Goal: Task Accomplishment & Management: Complete application form

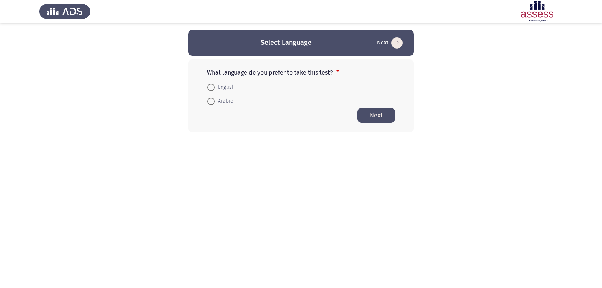
click at [219, 100] on span "Arabic" at bounding box center [224, 101] width 18 height 9
click at [215, 100] on input "Arabic" at bounding box center [211, 101] width 8 height 8
radio input "true"
click at [378, 115] on button "Next" at bounding box center [377, 115] width 38 height 15
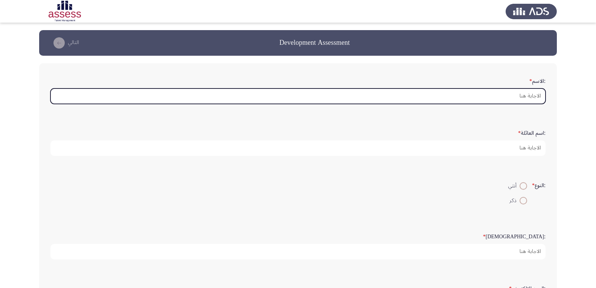
click at [490, 99] on input ":الاسم *" at bounding box center [297, 95] width 495 height 15
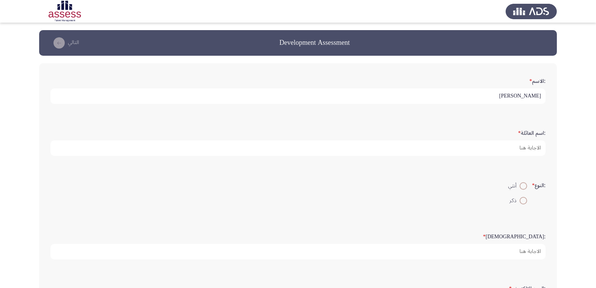
type input "[PERSON_NAME]"
click at [523, 204] on span at bounding box center [523, 201] width 8 height 8
click at [523, 204] on input "ذكر" at bounding box center [523, 201] width 8 height 8
radio input "true"
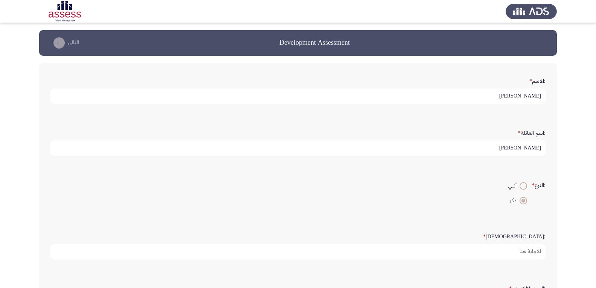
scroll to position [75, 0]
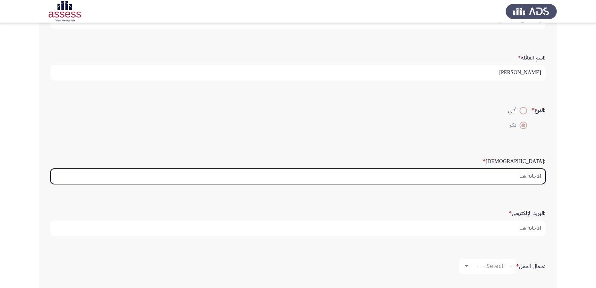
click at [520, 183] on input ":السن *" at bounding box center [297, 176] width 495 height 15
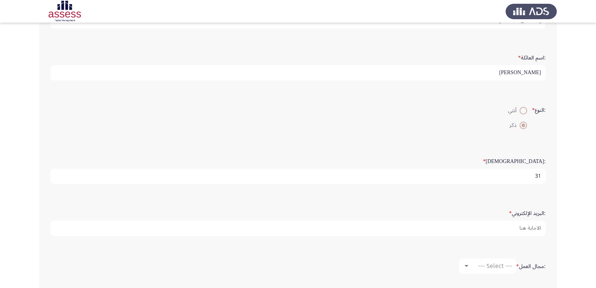
type input "31"
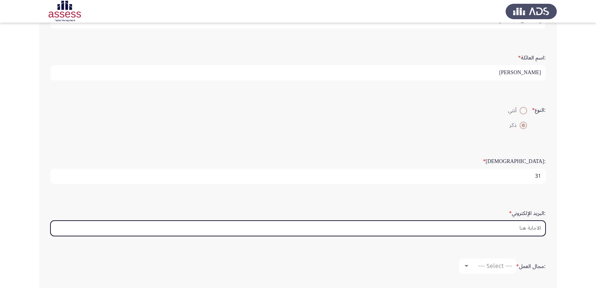
click at [496, 224] on input ":البريد الإلكتروني *" at bounding box center [297, 228] width 495 height 15
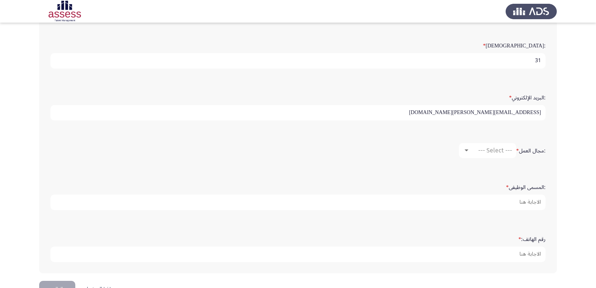
scroll to position [204, 0]
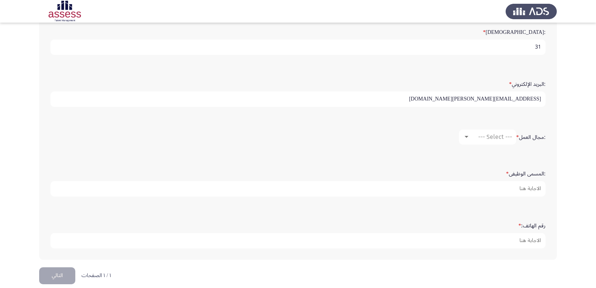
type input "[EMAIL_ADDRESS][PERSON_NAME][DOMAIN_NAME]"
click at [484, 140] on span "--- Select ---" at bounding box center [495, 136] width 34 height 7
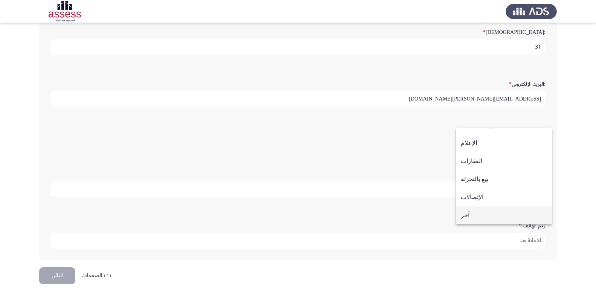
click at [493, 213] on span "آخر" at bounding box center [504, 215] width 86 height 18
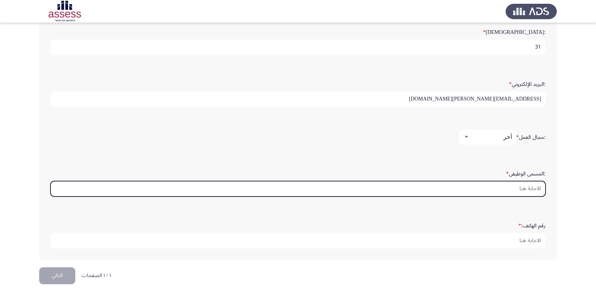
click at [502, 186] on input ":المسمى الوظيفى *" at bounding box center [297, 188] width 495 height 15
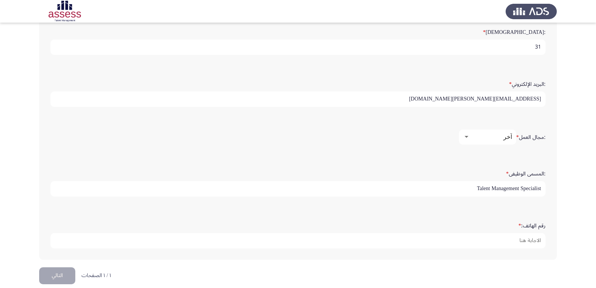
type input "Talent Management Specialist"
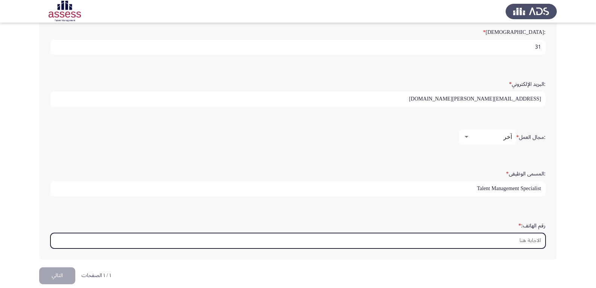
click at [481, 244] on input "رقم الهاتف: *" at bounding box center [297, 240] width 495 height 15
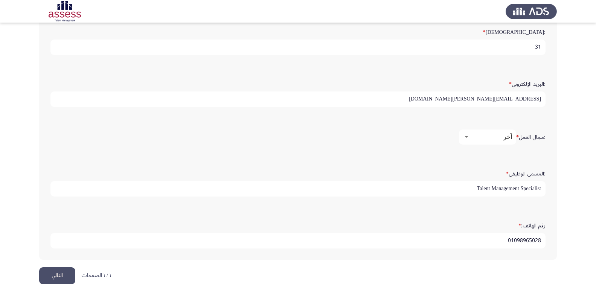
scroll to position [214, 0]
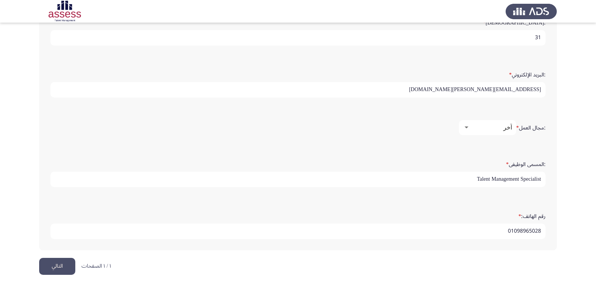
type input "01098965028"
click at [62, 265] on button "التالي" at bounding box center [57, 266] width 36 height 17
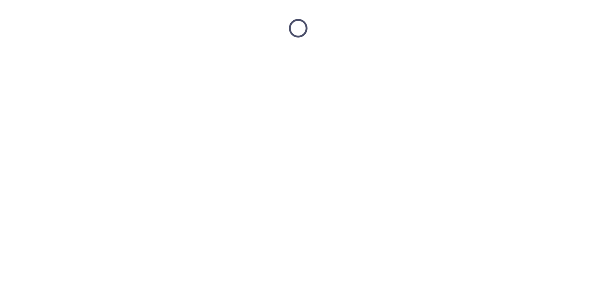
scroll to position [0, 0]
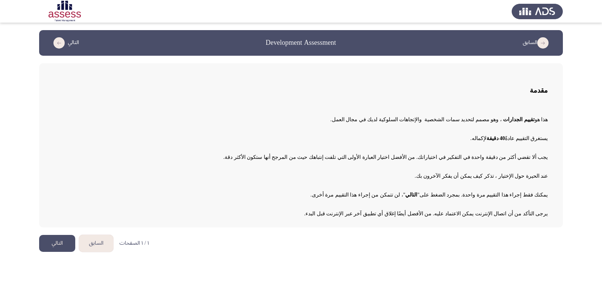
click at [65, 240] on button "التالي" at bounding box center [57, 243] width 36 height 17
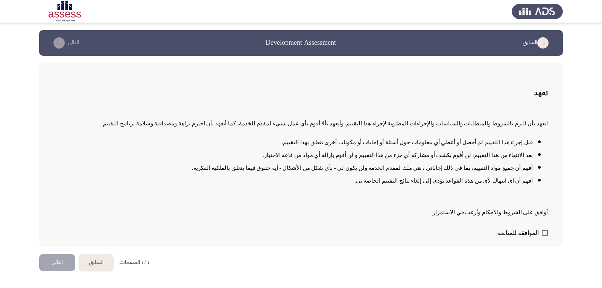
drag, startPoint x: 539, startPoint y: 226, endPoint x: 544, endPoint y: 236, distance: 10.4
click at [539, 227] on form "الموافقة للمتابعة" at bounding box center [301, 232] width 494 height 13
click at [544, 236] on span at bounding box center [545, 233] width 6 height 6
click at [545, 236] on input "الموافقة للمتابعة" at bounding box center [545, 236] width 0 height 0
checkbox input "true"
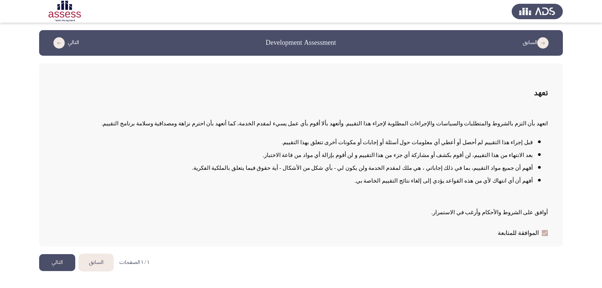
click at [62, 261] on button "التالي" at bounding box center [57, 262] width 36 height 17
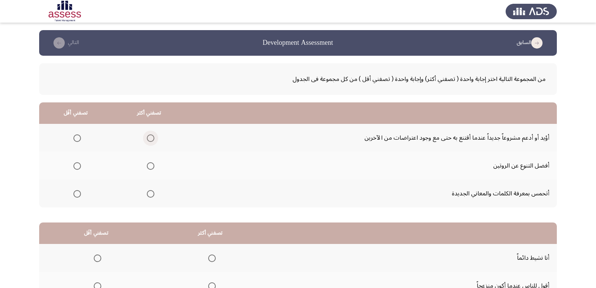
click at [151, 140] on span "Select an option" at bounding box center [151, 138] width 8 height 8
click at [151, 140] on input "Select an option" at bounding box center [151, 138] width 8 height 8
click at [80, 193] on span "Select an option" at bounding box center [77, 194] width 8 height 8
click at [80, 193] on input "Select an option" at bounding box center [77, 194] width 8 height 8
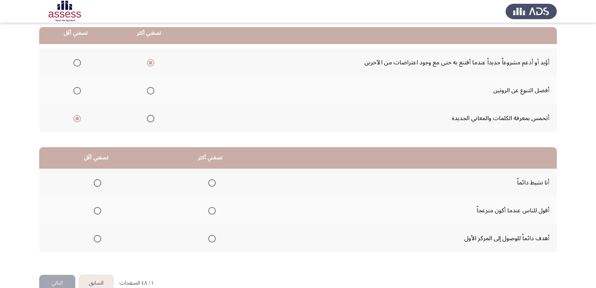
click at [211, 242] on span "Select an option" at bounding box center [212, 239] width 8 height 8
click at [211, 242] on input "Select an option" at bounding box center [212, 239] width 8 height 8
click at [99, 212] on span "Select an option" at bounding box center [98, 211] width 8 height 8
click at [99, 212] on input "Select an option" at bounding box center [98, 211] width 8 height 8
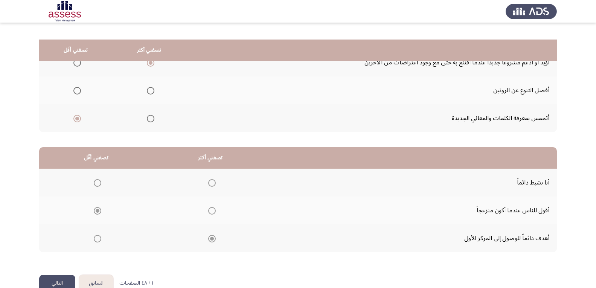
scroll to position [92, 0]
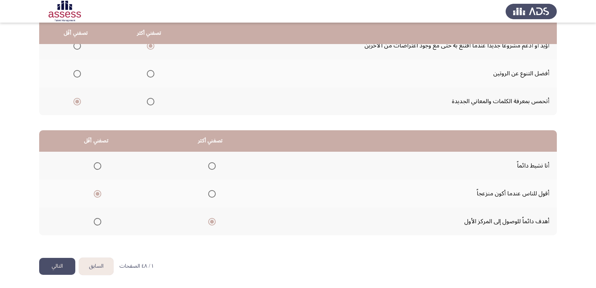
click at [52, 265] on button "التالي" at bounding box center [57, 266] width 36 height 17
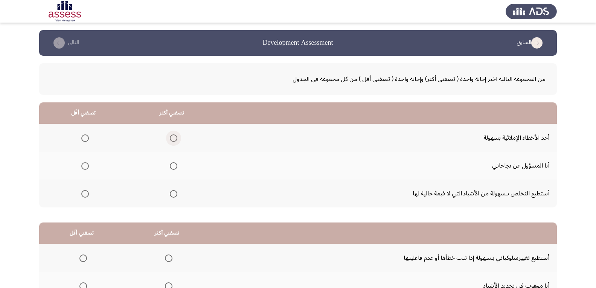
click at [174, 139] on span "Select an option" at bounding box center [174, 138] width 8 height 8
click at [174, 139] on input "Select an option" at bounding box center [174, 138] width 8 height 8
click at [87, 196] on span "Select an option" at bounding box center [85, 194] width 8 height 8
click at [87, 196] on input "Select an option" at bounding box center [85, 194] width 8 height 8
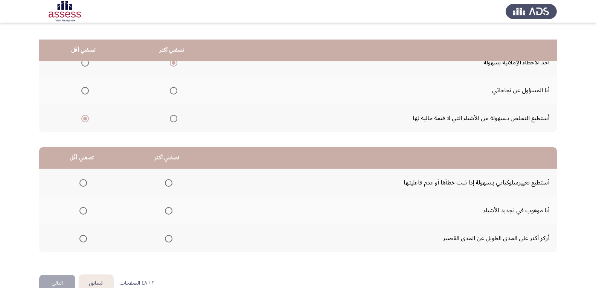
scroll to position [92, 0]
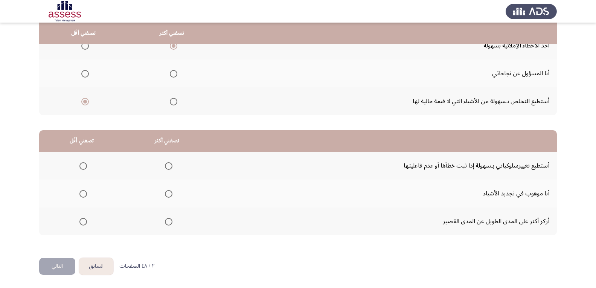
click at [167, 221] on span "Select an option" at bounding box center [169, 222] width 8 height 8
click at [167, 221] on input "Select an option" at bounding box center [169, 222] width 8 height 8
click at [84, 166] on span "Select an option" at bounding box center [83, 166] width 8 height 8
click at [84, 166] on input "Select an option" at bounding box center [83, 166] width 8 height 8
click at [58, 265] on button "التالي" at bounding box center [57, 266] width 36 height 17
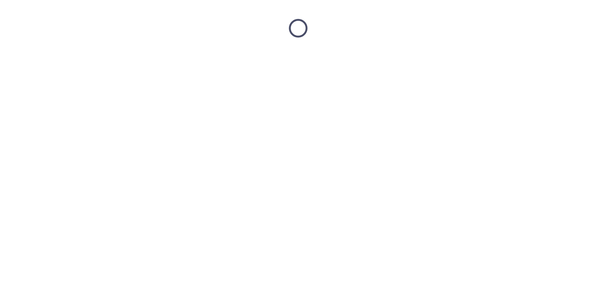
scroll to position [0, 0]
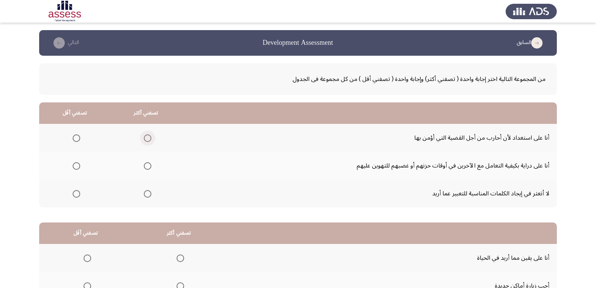
click at [148, 139] on span "Select an option" at bounding box center [148, 138] width 8 height 8
click at [148, 139] on input "Select an option" at bounding box center [148, 138] width 8 height 8
click at [79, 166] on span "Select an option" at bounding box center [77, 166] width 8 height 8
click at [79, 166] on input "Select an option" at bounding box center [77, 166] width 8 height 8
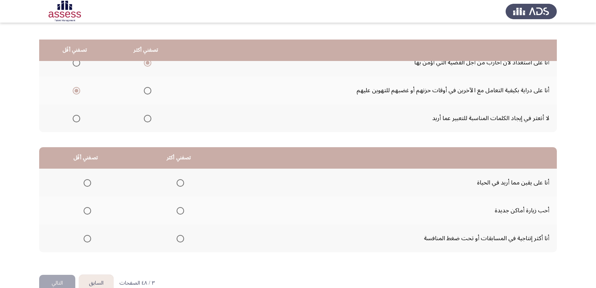
scroll to position [92, 0]
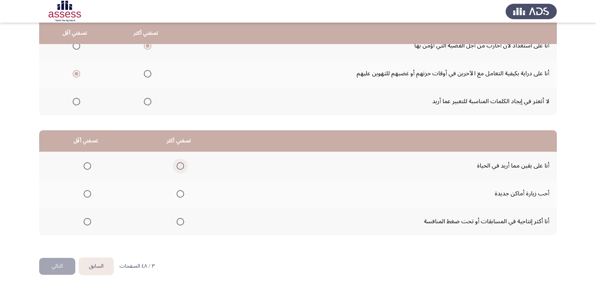
click at [183, 167] on span "Select an option" at bounding box center [181, 166] width 8 height 8
click at [183, 167] on input "Select an option" at bounding box center [181, 166] width 8 height 8
click at [88, 196] on span "Select an option" at bounding box center [88, 194] width 8 height 8
click at [88, 196] on input "Select an option" at bounding box center [88, 194] width 8 height 8
click at [58, 266] on button "التالي" at bounding box center [57, 266] width 36 height 17
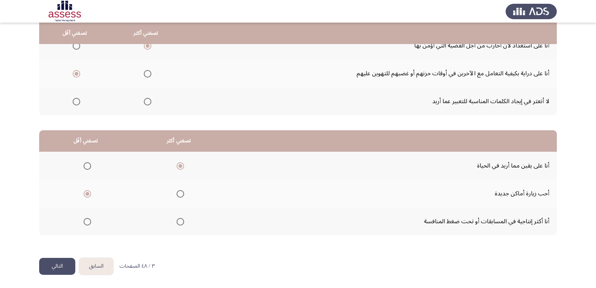
scroll to position [0, 0]
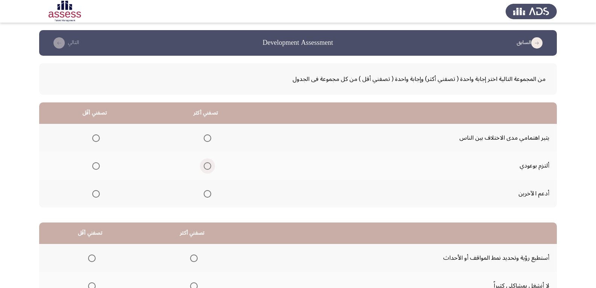
click at [207, 167] on span "Select an option" at bounding box center [208, 166] width 8 height 8
click at [207, 167] on input "Select an option" at bounding box center [208, 166] width 8 height 8
click at [97, 139] on span "Select an option" at bounding box center [96, 138] width 8 height 8
click at [97, 139] on input "Select an option" at bounding box center [96, 138] width 8 height 8
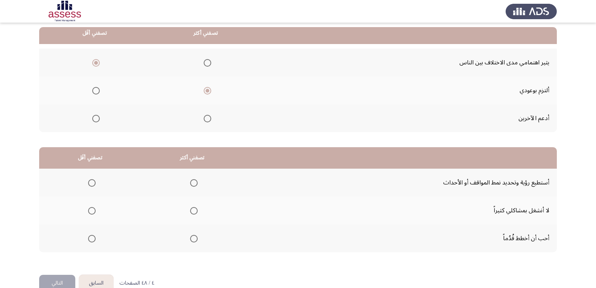
click at [192, 183] on span "Select an option" at bounding box center [194, 183] width 8 height 8
click at [192, 183] on input "Select an option" at bounding box center [194, 183] width 8 height 8
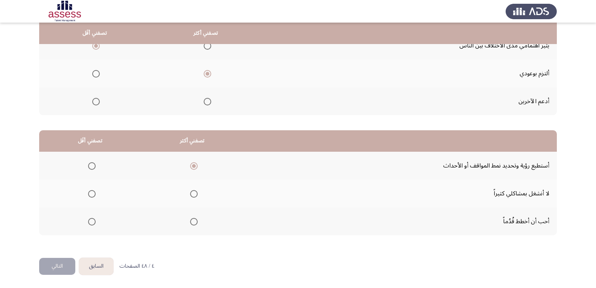
click at [91, 192] on span "Select an option" at bounding box center [92, 194] width 8 height 8
click at [91, 192] on input "Select an option" at bounding box center [92, 194] width 8 height 8
click at [58, 268] on button "التالي" at bounding box center [57, 266] width 36 height 17
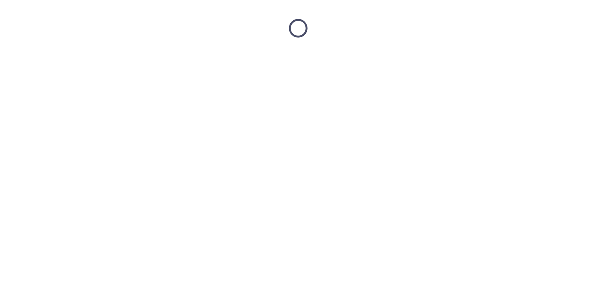
scroll to position [0, 0]
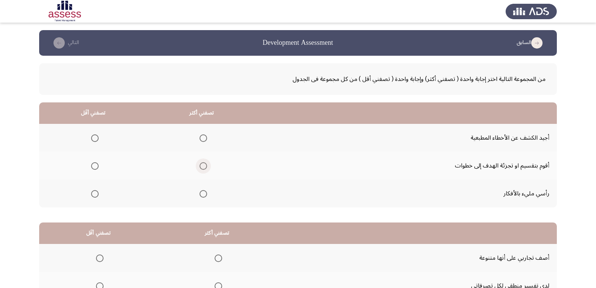
click at [204, 168] on span "Select an option" at bounding box center [203, 166] width 8 height 8
click at [204, 168] on input "Select an option" at bounding box center [203, 166] width 8 height 8
click at [96, 138] on span "Select an option" at bounding box center [95, 138] width 8 height 8
click at [96, 138] on input "Select an option" at bounding box center [95, 138] width 8 height 8
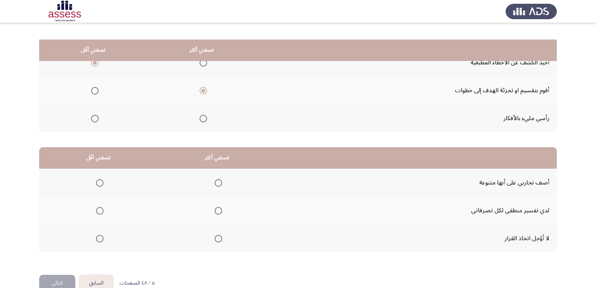
scroll to position [92, 0]
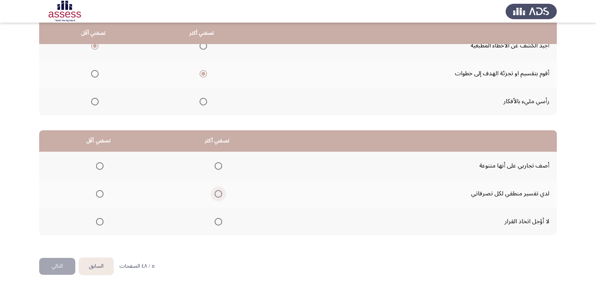
click at [222, 193] on span "Select an option" at bounding box center [219, 194] width 8 height 8
click at [222, 193] on input "Select an option" at bounding box center [219, 194] width 8 height 8
click at [220, 222] on span "Select an option" at bounding box center [219, 222] width 8 height 8
click at [220, 222] on input "Select an option" at bounding box center [219, 222] width 8 height 8
click at [96, 166] on span "Select an option" at bounding box center [100, 166] width 8 height 8
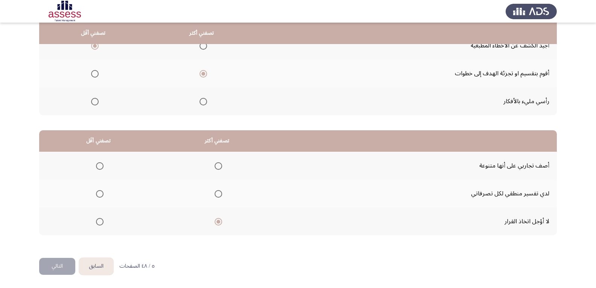
click at [96, 166] on input "Select an option" at bounding box center [100, 166] width 8 height 8
click at [67, 267] on button "التالي" at bounding box center [57, 266] width 36 height 17
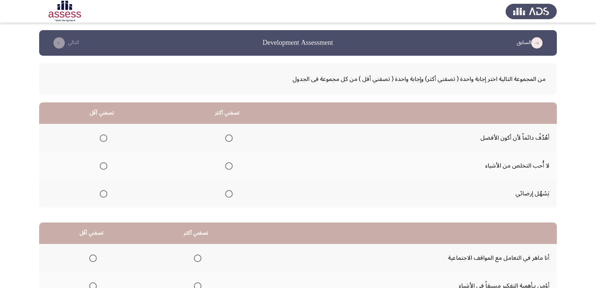
click at [230, 139] on span "Select an option" at bounding box center [229, 138] width 8 height 8
click at [230, 139] on input "Select an option" at bounding box center [229, 138] width 8 height 8
click at [104, 198] on mat-radio-group "Select an option" at bounding box center [102, 193] width 11 height 13
click at [104, 195] on span "Select an option" at bounding box center [104, 194] width 8 height 8
click at [104, 195] on input "Select an option" at bounding box center [104, 194] width 8 height 8
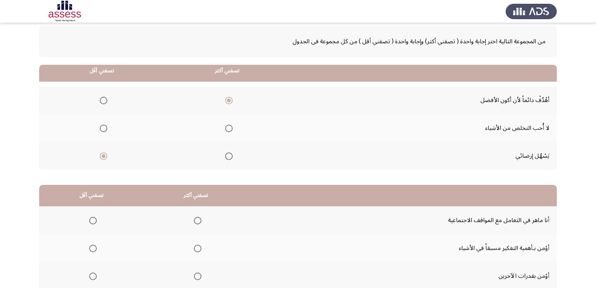
scroll to position [75, 0]
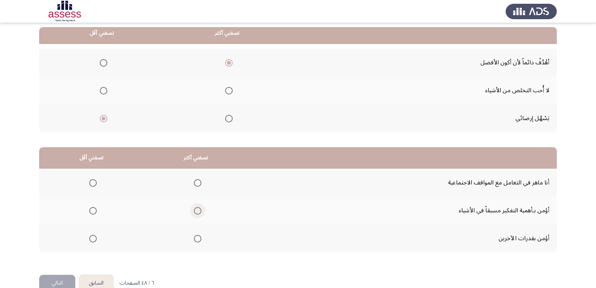
click at [198, 211] on span "Select an option" at bounding box center [198, 211] width 0 height 0
click at [198, 210] on input "Select an option" at bounding box center [198, 211] width 8 height 8
click at [93, 239] on span "Select an option" at bounding box center [93, 239] width 8 height 8
click at [93, 239] on input "Select an option" at bounding box center [93, 239] width 8 height 8
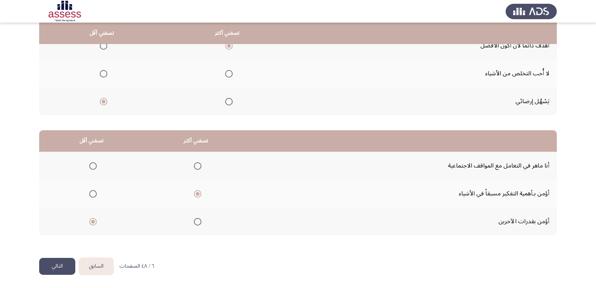
click at [66, 264] on button "التالي" at bounding box center [57, 266] width 36 height 17
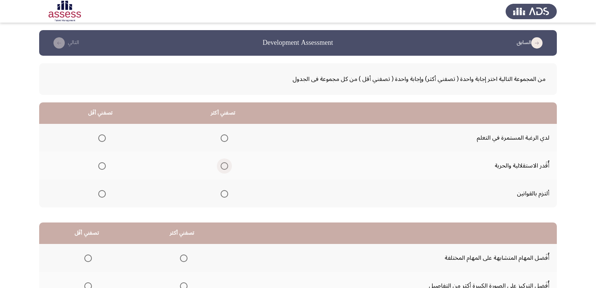
click at [225, 166] on span "Select an option" at bounding box center [225, 166] width 8 height 8
click at [225, 166] on input "Select an option" at bounding box center [225, 166] width 8 height 8
click at [101, 196] on span "Select an option" at bounding box center [102, 194] width 8 height 8
click at [101, 196] on input "Select an option" at bounding box center [102, 194] width 8 height 8
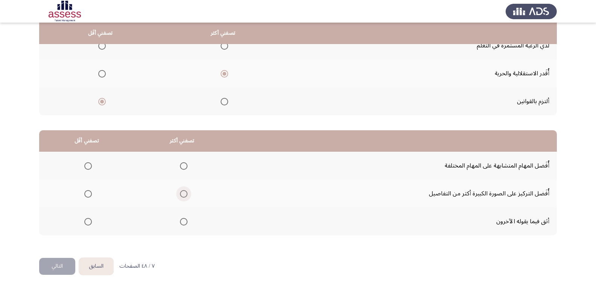
click at [185, 194] on span "Select an option" at bounding box center [184, 194] width 8 height 8
click at [185, 194] on input "Select an option" at bounding box center [184, 194] width 8 height 8
click at [89, 164] on span "Select an option" at bounding box center [88, 166] width 8 height 8
click at [89, 164] on input "Select an option" at bounding box center [88, 166] width 8 height 8
click at [62, 272] on button "التالي" at bounding box center [57, 266] width 36 height 17
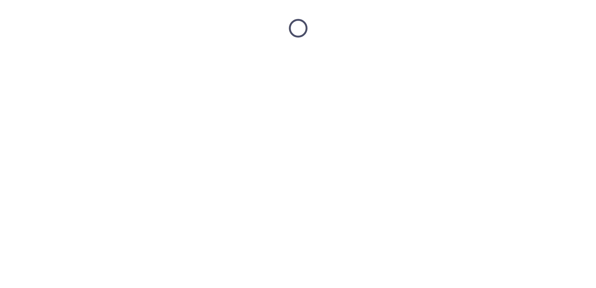
scroll to position [0, 0]
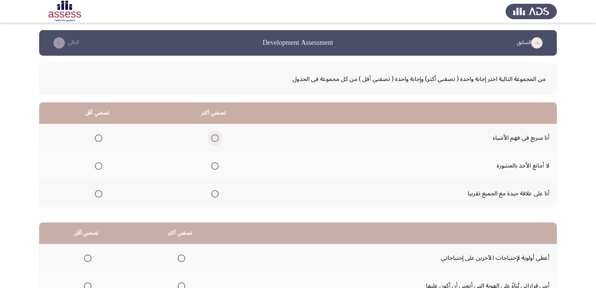
click at [213, 138] on span "Select an option" at bounding box center [215, 138] width 8 height 8
click at [213, 138] on input "Select an option" at bounding box center [215, 138] width 8 height 8
click at [93, 164] on label "Select an option" at bounding box center [97, 166] width 11 height 8
click at [95, 164] on input "Select an option" at bounding box center [99, 166] width 8 height 8
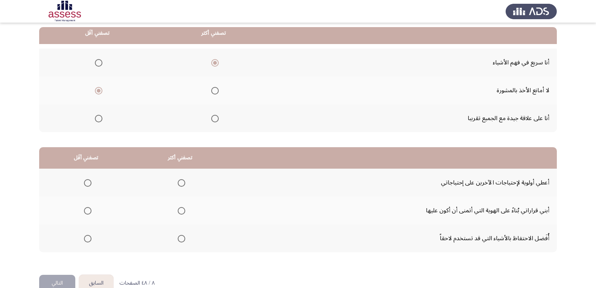
scroll to position [92, 0]
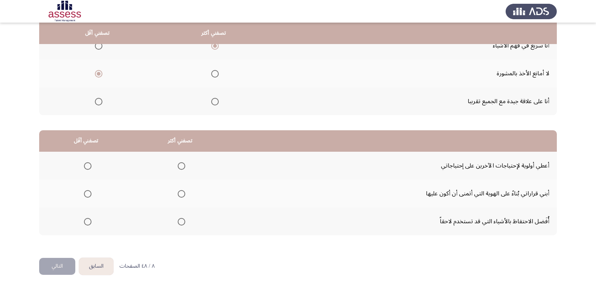
click at [184, 220] on span "Select an option" at bounding box center [182, 222] width 8 height 8
click at [184, 220] on input "Select an option" at bounding box center [182, 222] width 8 height 8
click at [87, 167] on span "Select an option" at bounding box center [88, 166] width 8 height 8
click at [87, 167] on input "Select an option" at bounding box center [88, 166] width 8 height 8
click at [58, 268] on button "التالي" at bounding box center [57, 266] width 36 height 17
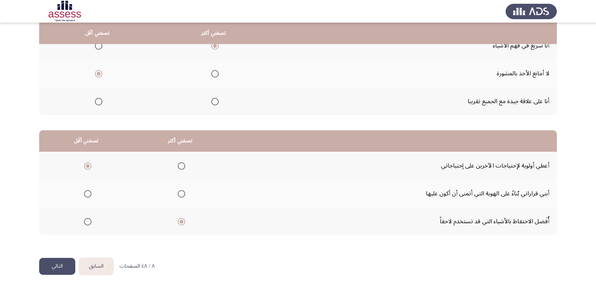
scroll to position [0, 0]
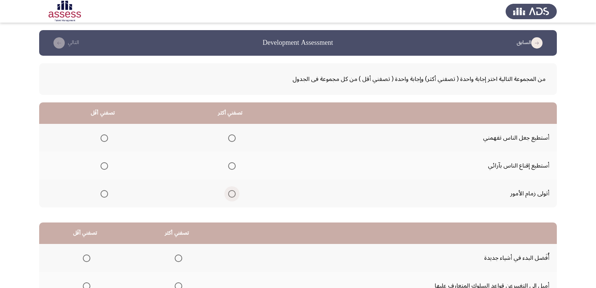
click at [236, 193] on span "Select an option" at bounding box center [232, 194] width 8 height 8
click at [236, 193] on input "Select an option" at bounding box center [232, 194] width 8 height 8
click at [102, 137] on span "Select an option" at bounding box center [104, 138] width 8 height 8
click at [102, 137] on input "Select an option" at bounding box center [104, 138] width 8 height 8
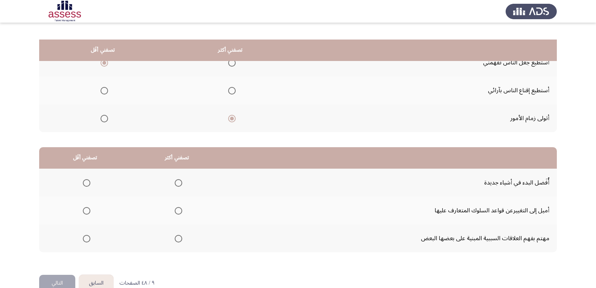
scroll to position [92, 0]
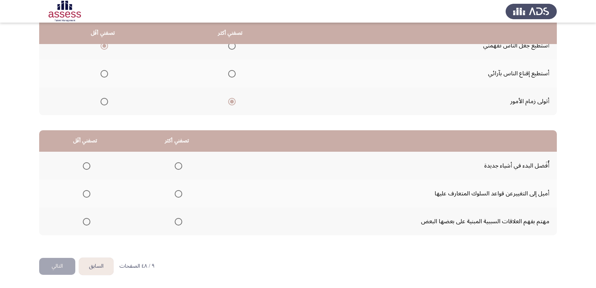
click at [178, 169] on span "Select an option" at bounding box center [179, 166] width 8 height 8
click at [178, 169] on input "Select an option" at bounding box center [179, 166] width 8 height 8
click at [85, 195] on span "Select an option" at bounding box center [87, 194] width 8 height 8
click at [85, 195] on input "Select an option" at bounding box center [87, 194] width 8 height 8
click at [60, 263] on button "التالي" at bounding box center [57, 266] width 36 height 17
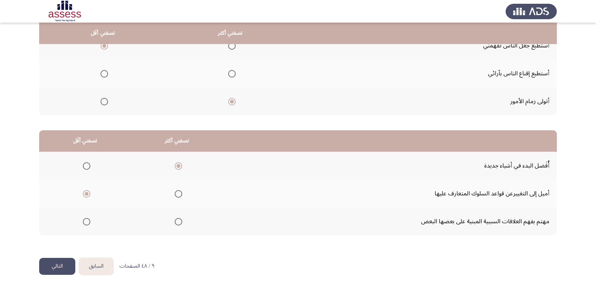
scroll to position [0, 0]
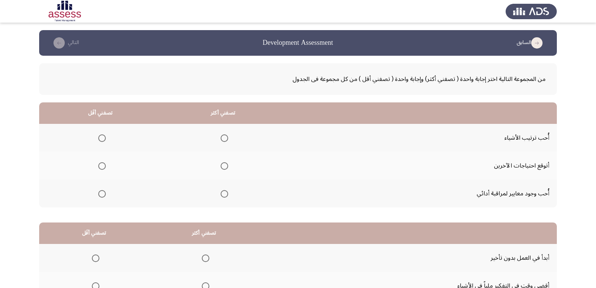
click at [224, 168] on span "Select an option" at bounding box center [225, 166] width 8 height 8
click at [224, 168] on input "Select an option" at bounding box center [225, 166] width 8 height 8
click at [102, 139] on span "Select an option" at bounding box center [102, 138] width 8 height 8
click at [102, 139] on input "Select an option" at bounding box center [102, 138] width 8 height 8
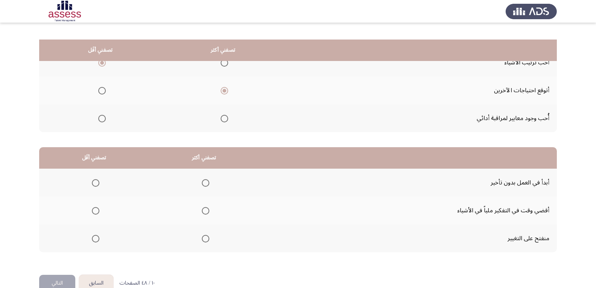
scroll to position [92, 0]
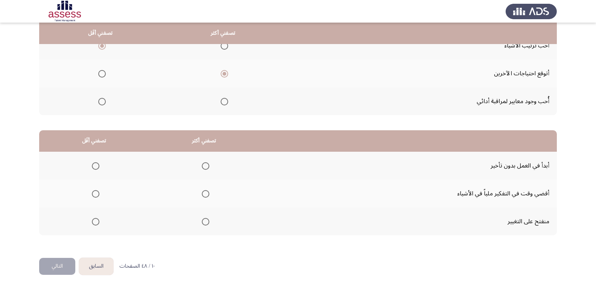
click at [206, 194] on span "Select an option" at bounding box center [206, 194] width 8 height 8
click at [206, 194] on input "Select an option" at bounding box center [206, 194] width 8 height 8
click at [93, 166] on span "Select an option" at bounding box center [96, 166] width 8 height 8
click at [93, 166] on input "Select an option" at bounding box center [96, 166] width 8 height 8
click at [59, 270] on button "التالي" at bounding box center [57, 266] width 36 height 17
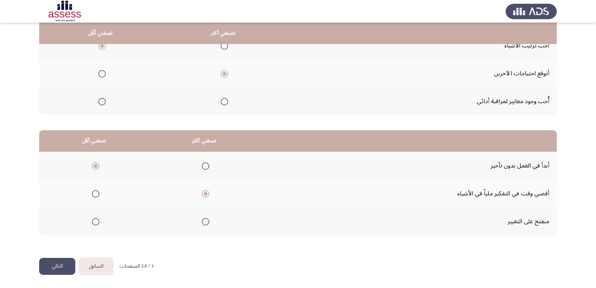
scroll to position [0, 0]
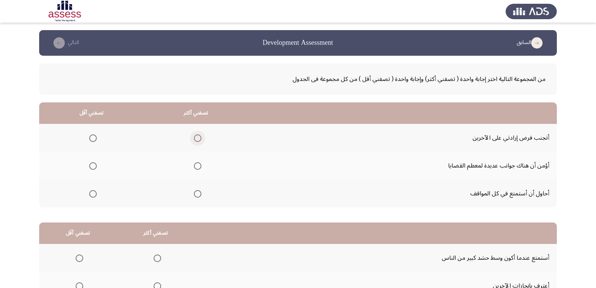
click at [199, 138] on span "Select an option" at bounding box center [198, 138] width 8 height 8
click at [199, 138] on input "Select an option" at bounding box center [198, 138] width 8 height 8
click at [199, 165] on span "Select an option" at bounding box center [198, 166] width 8 height 8
click at [199, 165] on input "Select an option" at bounding box center [198, 166] width 8 height 8
click at [94, 194] on span "Select an option" at bounding box center [93, 194] width 8 height 8
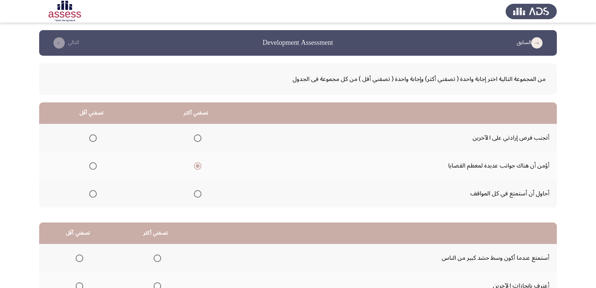
click at [94, 194] on input "Select an option" at bounding box center [93, 194] width 8 height 8
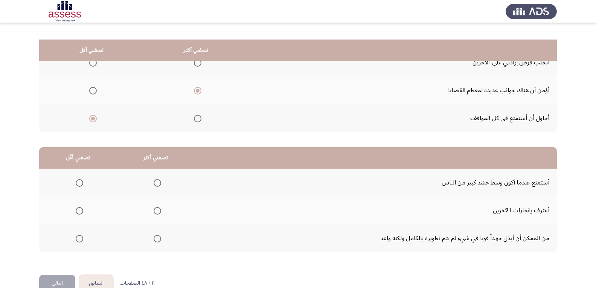
scroll to position [92, 0]
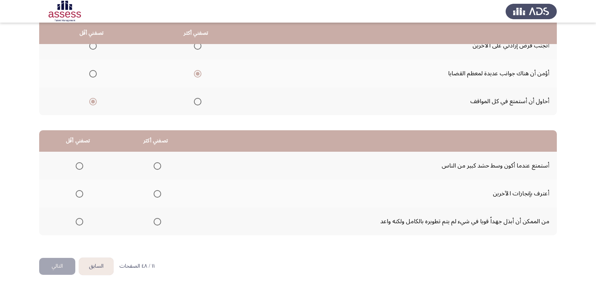
click at [155, 225] on mat-radio-group "Select an option" at bounding box center [156, 221] width 11 height 13
click at [158, 224] on span "Select an option" at bounding box center [158, 222] width 8 height 8
click at [158, 224] on input "Select an option" at bounding box center [158, 222] width 8 height 8
click at [78, 166] on span "Select an option" at bounding box center [80, 166] width 8 height 8
click at [78, 166] on input "Select an option" at bounding box center [80, 166] width 8 height 8
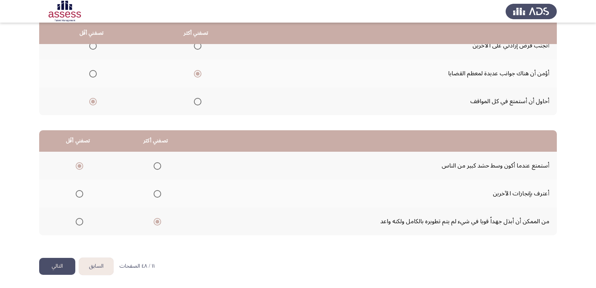
click at [55, 271] on button "التالي" at bounding box center [57, 266] width 36 height 17
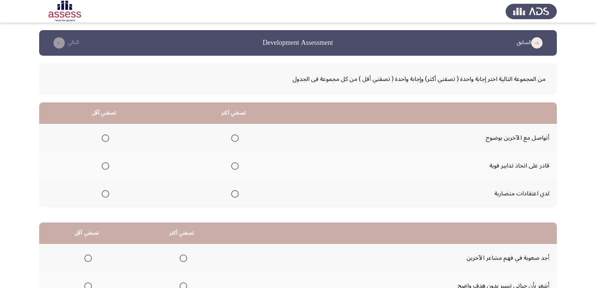
click at [236, 166] on span "Select an option" at bounding box center [235, 166] width 8 height 8
click at [236, 166] on input "Select an option" at bounding box center [235, 166] width 8 height 8
click at [105, 192] on span "Select an option" at bounding box center [106, 194] width 8 height 8
click at [105, 192] on input "Select an option" at bounding box center [106, 194] width 8 height 8
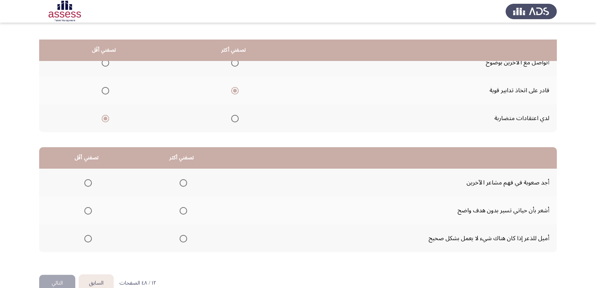
scroll to position [92, 0]
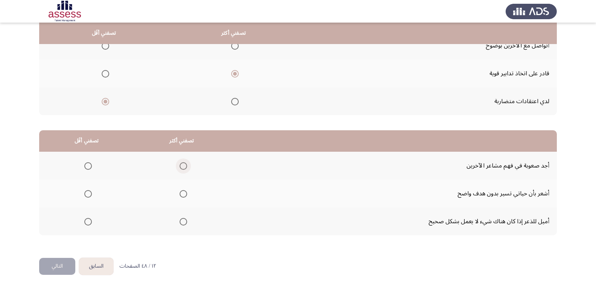
click at [181, 166] on span "Select an option" at bounding box center [184, 166] width 8 height 8
click at [181, 166] on input "Select an option" at bounding box center [184, 166] width 8 height 8
click at [88, 221] on span "Select an option" at bounding box center [88, 222] width 8 height 8
click at [88, 221] on input "Select an option" at bounding box center [88, 222] width 8 height 8
click at [57, 268] on button "التالي" at bounding box center [57, 266] width 36 height 17
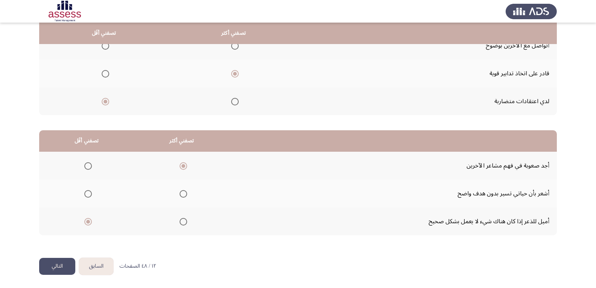
scroll to position [0, 0]
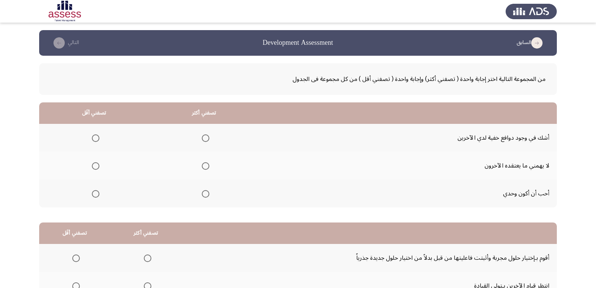
click at [206, 138] on span "Select an option" at bounding box center [206, 138] width 8 height 8
click at [206, 138] on input "Select an option" at bounding box center [206, 138] width 8 height 8
click at [96, 167] on span "Select an option" at bounding box center [96, 166] width 8 height 8
click at [96, 167] on input "Select an option" at bounding box center [96, 166] width 8 height 8
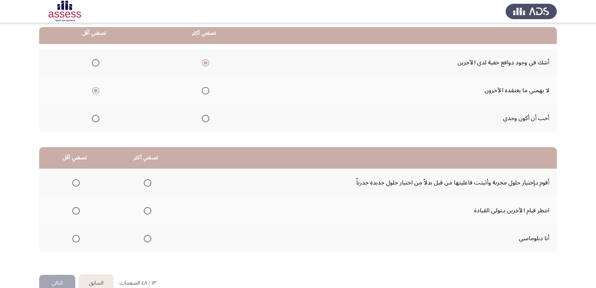
scroll to position [92, 0]
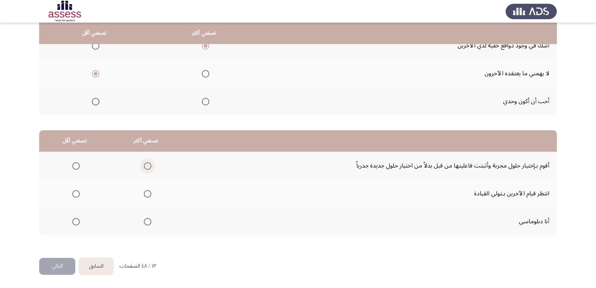
click at [144, 165] on span "Select an option" at bounding box center [148, 166] width 8 height 8
click at [144, 165] on input "Select an option" at bounding box center [148, 166] width 8 height 8
click at [76, 192] on span "Select an option" at bounding box center [76, 194] width 8 height 8
click at [77, 195] on span "Select an option" at bounding box center [76, 194] width 8 height 8
click at [77, 195] on input "Select an option" at bounding box center [76, 194] width 8 height 8
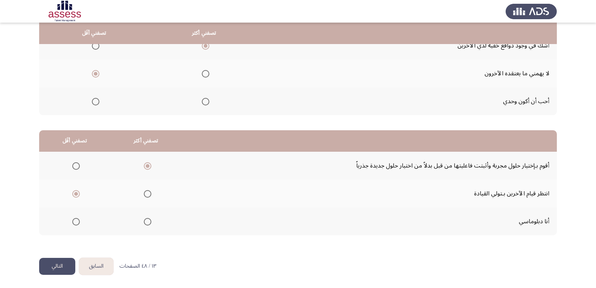
click at [64, 265] on button "التالي" at bounding box center [57, 266] width 36 height 17
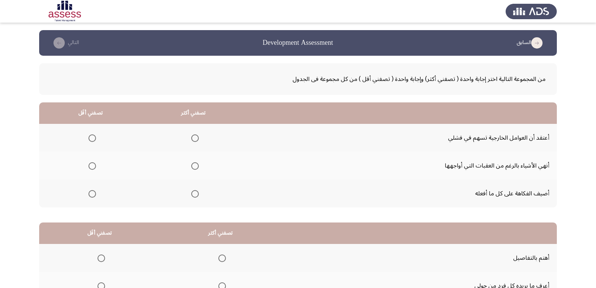
click at [199, 166] on span "Select an option" at bounding box center [195, 166] width 8 height 8
click at [199, 166] on input "Select an option" at bounding box center [195, 166] width 8 height 8
click at [91, 195] on span "Select an option" at bounding box center [92, 194] width 8 height 8
click at [91, 195] on input "Select an option" at bounding box center [92, 194] width 8 height 8
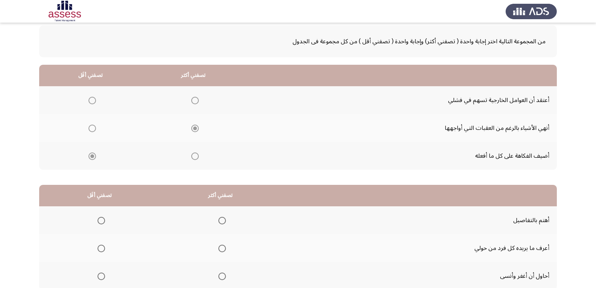
scroll to position [75, 0]
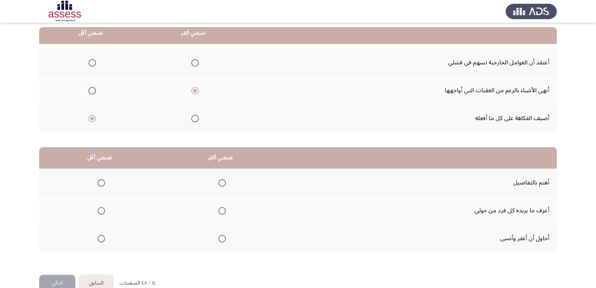
click at [94, 59] on span "Select an option" at bounding box center [92, 63] width 8 height 8
click at [94, 59] on input "Select an option" at bounding box center [92, 63] width 8 height 8
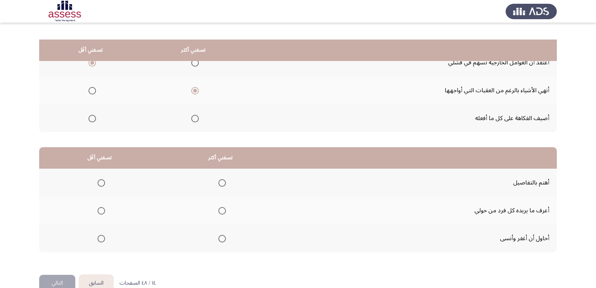
scroll to position [92, 0]
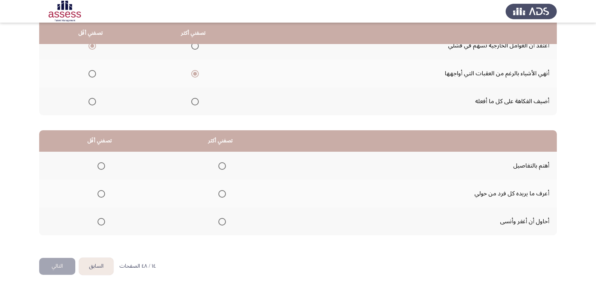
click at [221, 165] on span "Select an option" at bounding box center [222, 166] width 8 height 8
click at [221, 165] on input "Select an option" at bounding box center [222, 166] width 8 height 8
click at [104, 222] on span "Select an option" at bounding box center [101, 222] width 8 height 8
click at [104, 222] on input "Select an option" at bounding box center [101, 222] width 8 height 8
click at [57, 268] on button "التالي" at bounding box center [57, 266] width 36 height 17
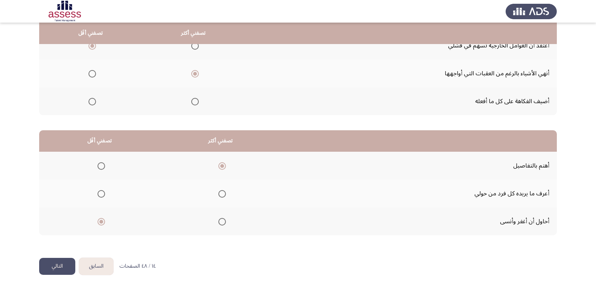
scroll to position [0, 0]
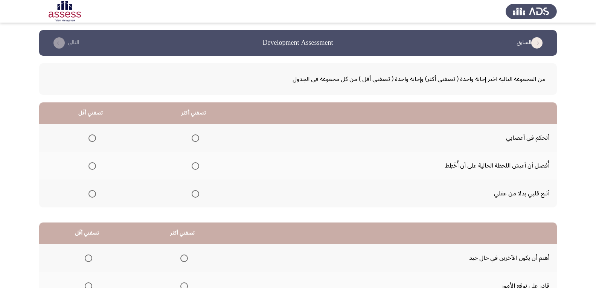
click at [195, 137] on span "Select an option" at bounding box center [196, 138] width 8 height 8
click at [195, 137] on input "Select an option" at bounding box center [196, 138] width 8 height 8
click at [88, 194] on span "Select an option" at bounding box center [92, 194] width 8 height 8
click at [88, 194] on input "Select an option" at bounding box center [92, 194] width 8 height 8
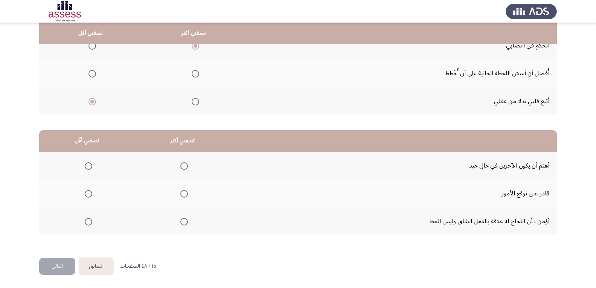
click at [185, 194] on span "Select an option" at bounding box center [184, 194] width 8 height 8
click at [185, 194] on input "Select an option" at bounding box center [184, 194] width 8 height 8
click at [95, 166] on th at bounding box center [87, 166] width 96 height 28
click at [89, 166] on span "Select an option" at bounding box center [89, 166] width 8 height 8
click at [89, 166] on input "Select an option" at bounding box center [89, 166] width 8 height 8
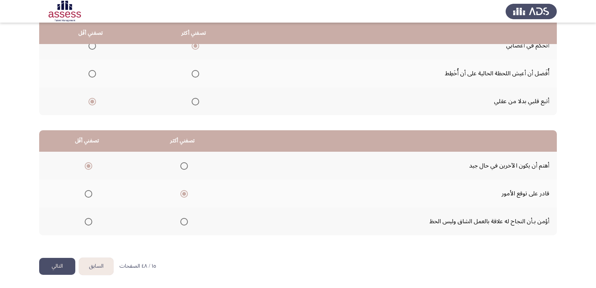
click at [67, 267] on button "التالي" at bounding box center [57, 266] width 36 height 17
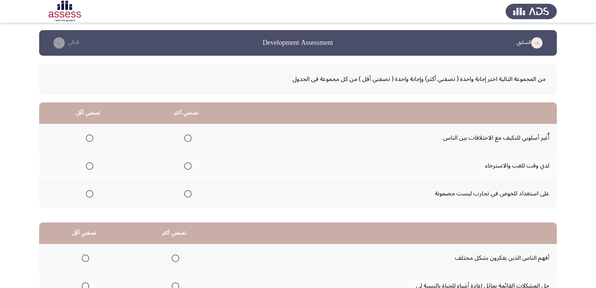
click at [189, 196] on span "Select an option" at bounding box center [188, 194] width 8 height 8
click at [189, 196] on input "Select an option" at bounding box center [188, 194] width 8 height 8
click at [84, 137] on label "Select an option" at bounding box center [88, 138] width 11 height 8
click at [86, 137] on input "Select an option" at bounding box center [90, 138] width 8 height 8
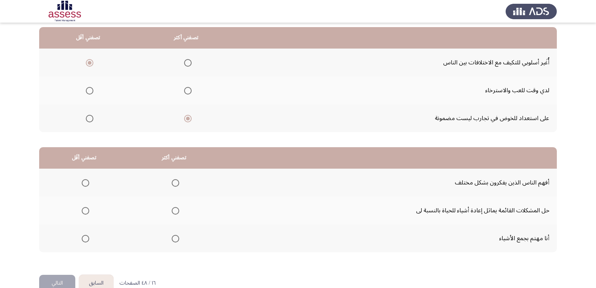
scroll to position [92, 0]
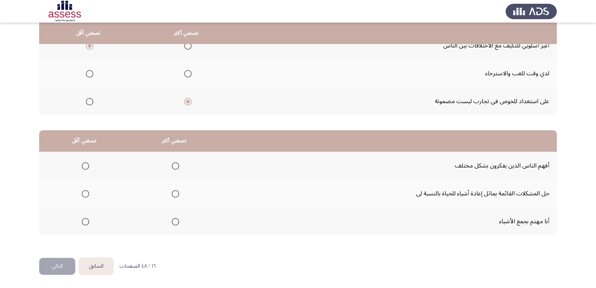
click at [177, 193] on span "Select an option" at bounding box center [176, 194] width 8 height 8
click at [177, 193] on input "Select an option" at bounding box center [176, 194] width 8 height 8
click at [83, 223] on span "Select an option" at bounding box center [86, 222] width 8 height 8
click at [83, 223] on input "Select an option" at bounding box center [86, 222] width 8 height 8
click at [63, 265] on button "التالي" at bounding box center [57, 266] width 36 height 17
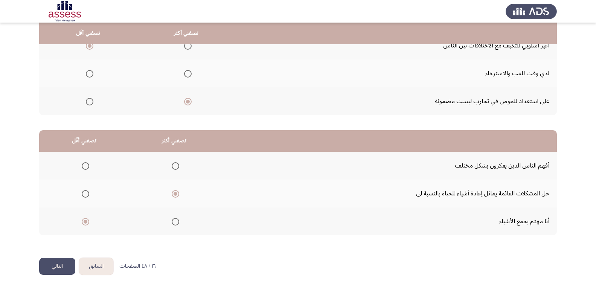
scroll to position [0, 0]
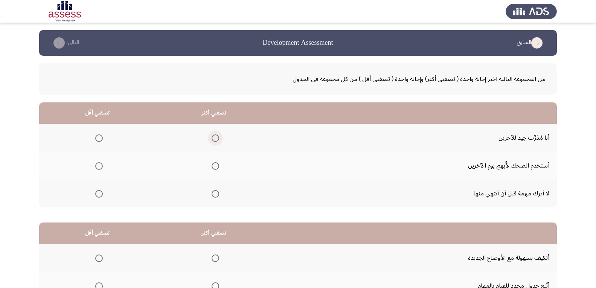
click at [218, 136] on span "Select an option" at bounding box center [216, 138] width 8 height 8
click at [218, 136] on input "Select an option" at bounding box center [216, 138] width 8 height 8
click at [100, 169] on span "Select an option" at bounding box center [99, 166] width 8 height 8
click at [100, 169] on input "Select an option" at bounding box center [99, 166] width 8 height 8
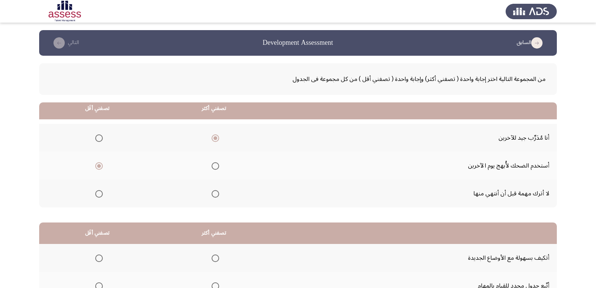
scroll to position [92, 0]
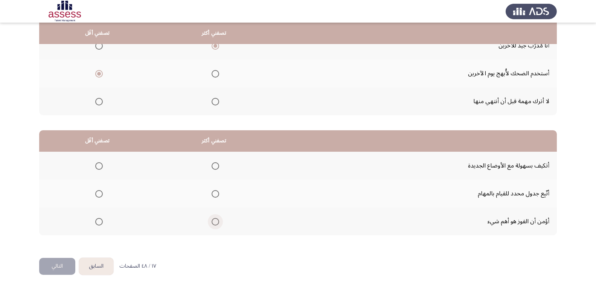
click at [216, 219] on span "Select an option" at bounding box center [216, 222] width 8 height 8
click at [216, 219] on input "Select an option" at bounding box center [216, 222] width 8 height 8
click at [98, 193] on span "Select an option" at bounding box center [99, 194] width 8 height 8
click at [98, 193] on input "Select an option" at bounding box center [99, 194] width 8 height 8
click at [56, 269] on button "التالي" at bounding box center [57, 266] width 36 height 17
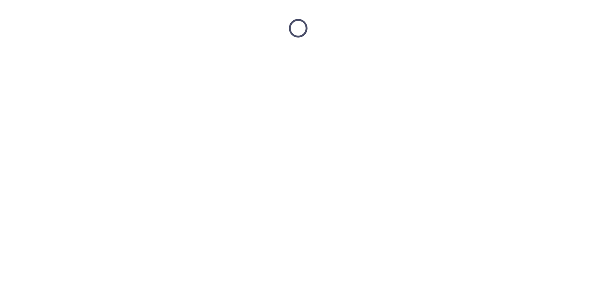
scroll to position [0, 0]
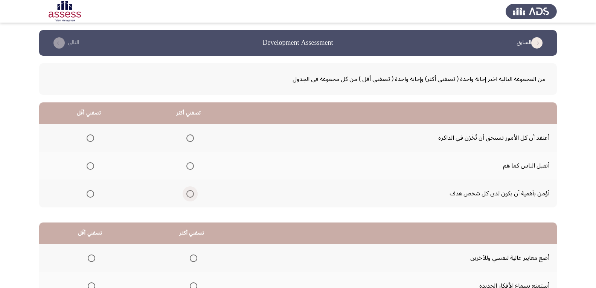
click at [191, 196] on span "Select an option" at bounding box center [190, 194] width 8 height 8
click at [191, 196] on input "Select an option" at bounding box center [190, 194] width 8 height 8
click at [90, 139] on span "Select an option" at bounding box center [91, 138] width 8 height 8
click at [90, 139] on input "Select an option" at bounding box center [91, 138] width 8 height 8
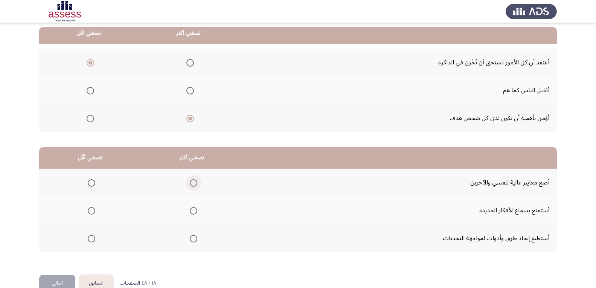
click at [193, 184] on span "Select an option" at bounding box center [194, 183] width 8 height 8
click at [193, 184] on input "Select an option" at bounding box center [194, 183] width 8 height 8
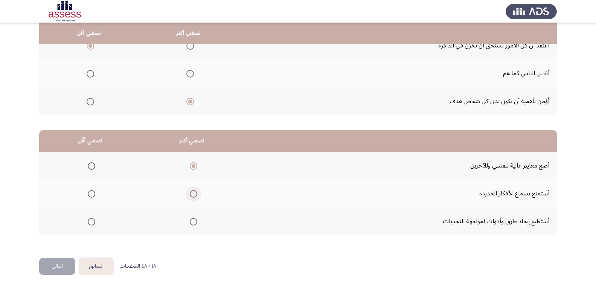
click at [193, 192] on span "Select an option" at bounding box center [194, 194] width 8 height 8
click at [193, 192] on input "Select an option" at bounding box center [194, 194] width 8 height 8
click at [195, 221] on span "Select an option" at bounding box center [194, 222] width 8 height 8
click at [195, 221] on input "Select an option" at bounding box center [194, 222] width 8 height 8
click at [91, 166] on span "Select an option" at bounding box center [91, 166] width 0 height 0
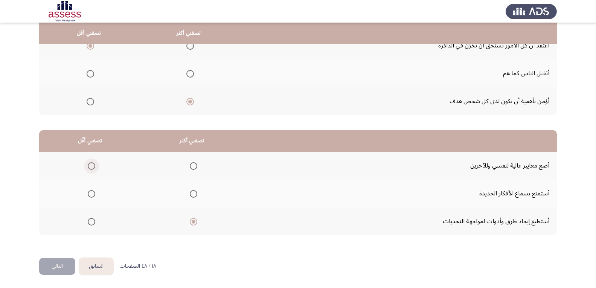
click at [91, 166] on input "Select an option" at bounding box center [92, 166] width 8 height 8
click at [191, 167] on span "Select an option" at bounding box center [194, 166] width 8 height 8
click at [191, 167] on input "Select an option" at bounding box center [194, 166] width 8 height 8
click at [91, 195] on span "Select an option" at bounding box center [92, 194] width 8 height 8
click at [91, 195] on input "Select an option" at bounding box center [92, 194] width 8 height 8
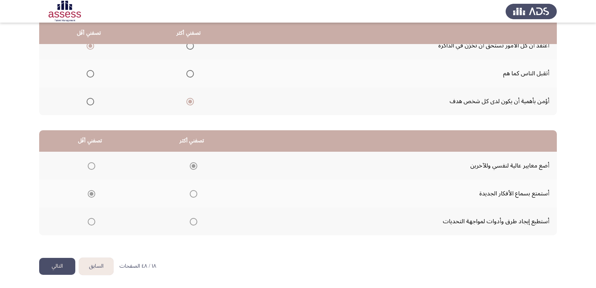
click at [51, 266] on button "التالي" at bounding box center [57, 266] width 36 height 17
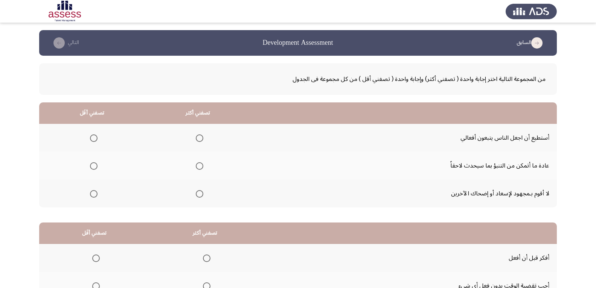
click at [198, 138] on span "Select an option" at bounding box center [200, 138] width 8 height 8
click at [198, 138] on input "Select an option" at bounding box center [200, 138] width 8 height 8
click at [97, 194] on th at bounding box center [92, 194] width 106 height 28
click at [93, 194] on span "Select an option" at bounding box center [94, 194] width 8 height 8
click at [93, 194] on input "Select an option" at bounding box center [94, 194] width 8 height 8
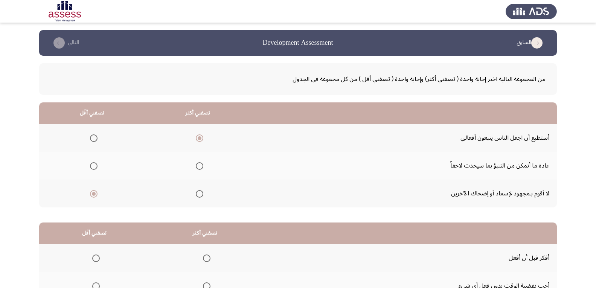
scroll to position [75, 0]
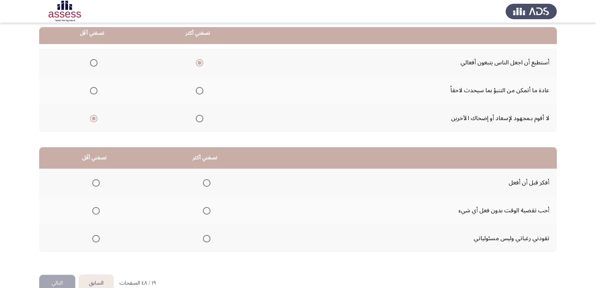
click at [201, 90] on span "Select an option" at bounding box center [200, 91] width 8 height 8
click at [201, 90] on input "Select an option" at bounding box center [200, 91] width 8 height 8
click at [204, 186] on span "Select an option" at bounding box center [207, 183] width 8 height 8
click at [204, 186] on input "Select an option" at bounding box center [207, 183] width 8 height 8
click at [95, 241] on span "Select an option" at bounding box center [96, 239] width 8 height 8
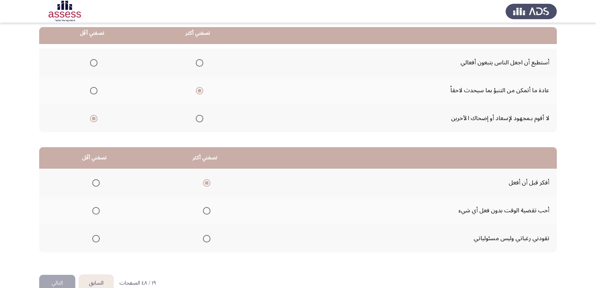
click at [95, 241] on input "Select an option" at bounding box center [96, 239] width 8 height 8
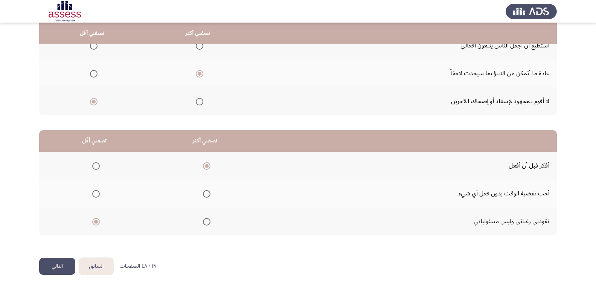
click at [59, 269] on button "التالي" at bounding box center [57, 266] width 36 height 17
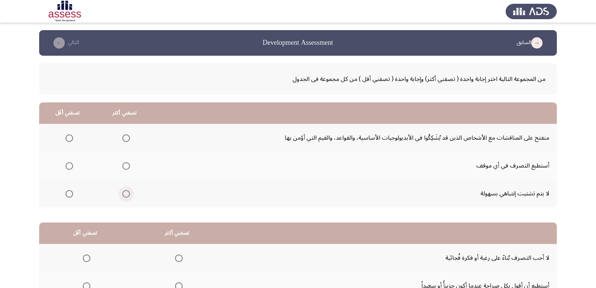
click at [126, 193] on span "Select an option" at bounding box center [126, 194] width 8 height 8
click at [126, 193] on input "Select an option" at bounding box center [126, 194] width 8 height 8
click at [69, 138] on span "Select an option" at bounding box center [69, 138] width 0 height 0
click at [69, 138] on input "Select an option" at bounding box center [69, 138] width 8 height 8
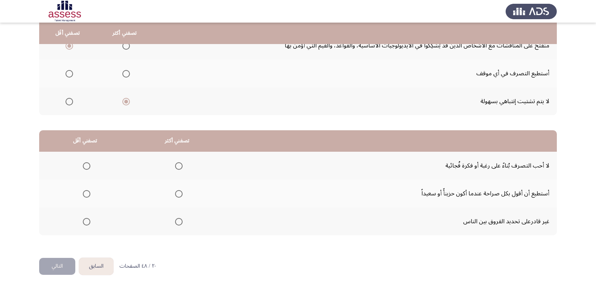
click at [180, 193] on span "Select an option" at bounding box center [179, 194] width 8 height 8
click at [180, 193] on input "Select an option" at bounding box center [179, 194] width 8 height 8
click at [78, 161] on th at bounding box center [85, 166] width 92 height 28
click at [84, 160] on mat-radio-group "Select an option" at bounding box center [85, 165] width 11 height 13
click at [88, 164] on span "Select an option" at bounding box center [87, 166] width 8 height 8
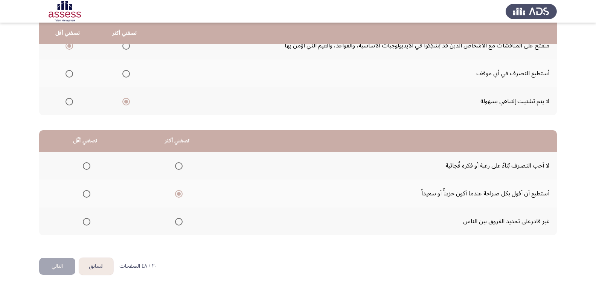
click at [88, 164] on input "Select an option" at bounding box center [87, 166] width 8 height 8
click at [87, 222] on span "Select an option" at bounding box center [87, 222] width 0 height 0
click at [86, 221] on input "Select an option" at bounding box center [87, 222] width 8 height 8
click at [88, 165] on span "Select an option" at bounding box center [87, 166] width 8 height 8
click at [88, 165] on input "Select an option" at bounding box center [87, 166] width 8 height 8
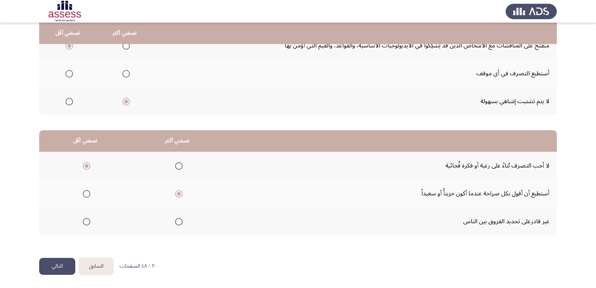
click at [59, 268] on button "التالي" at bounding box center [57, 266] width 36 height 17
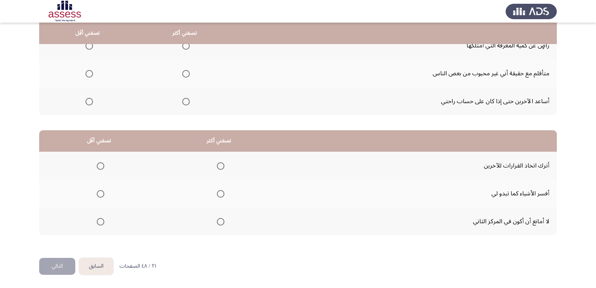
click at [105, 268] on button "السابق" at bounding box center [96, 266] width 34 height 17
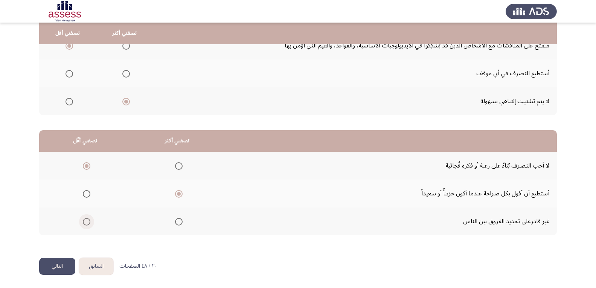
click at [87, 220] on span "Select an option" at bounding box center [87, 222] width 8 height 8
click at [87, 220] on input "Select an option" at bounding box center [87, 222] width 8 height 8
click at [53, 267] on button "التالي" at bounding box center [57, 266] width 36 height 17
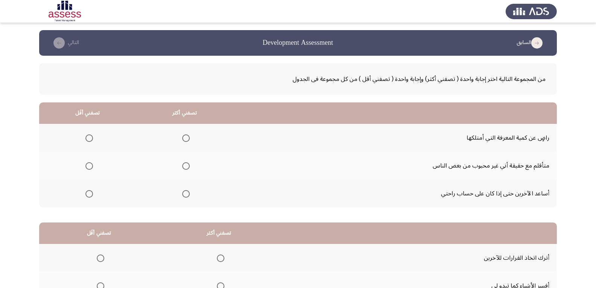
click at [86, 140] on span "Select an option" at bounding box center [89, 138] width 8 height 8
click at [86, 140] on input "Select an option" at bounding box center [89, 138] width 8 height 8
click at [185, 166] on span "Select an option" at bounding box center [186, 166] width 8 height 8
click at [185, 166] on input "Select an option" at bounding box center [186, 166] width 8 height 8
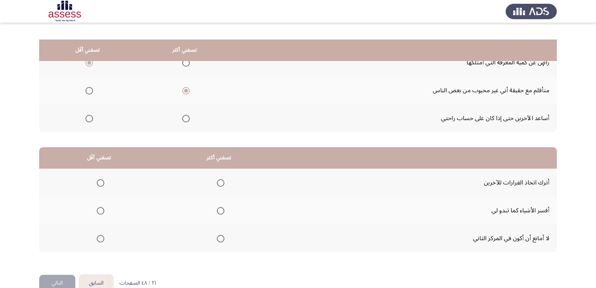
scroll to position [92, 0]
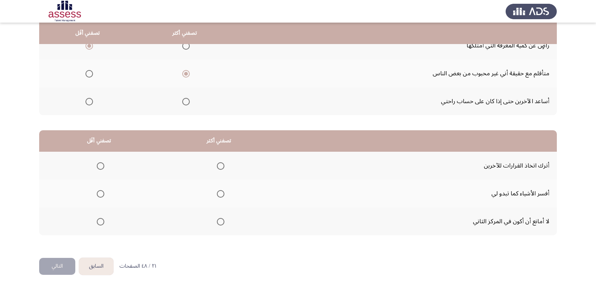
click at [222, 196] on span "Select an option" at bounding box center [221, 194] width 8 height 8
click at [222, 196] on input "Select an option" at bounding box center [221, 194] width 8 height 8
click at [99, 221] on span "Select an option" at bounding box center [101, 222] width 8 height 8
click at [99, 221] on input "Select an option" at bounding box center [101, 222] width 8 height 8
click at [56, 266] on button "التالي" at bounding box center [57, 266] width 36 height 17
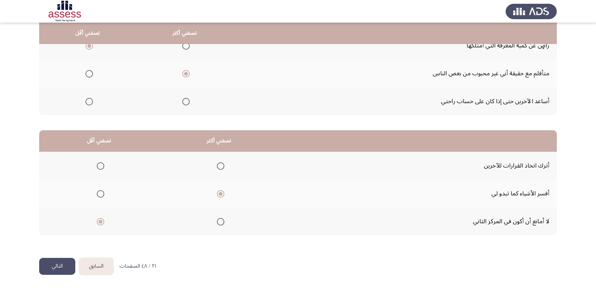
scroll to position [0, 0]
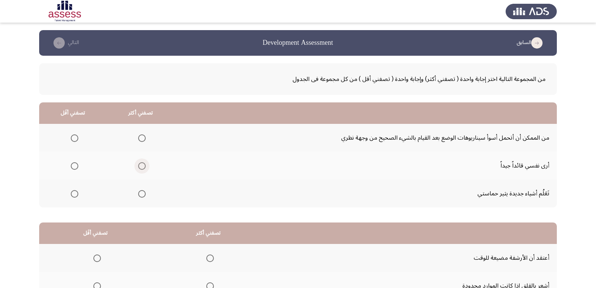
click at [143, 165] on span "Select an option" at bounding box center [142, 166] width 8 height 8
click at [143, 165] on input "Select an option" at bounding box center [142, 166] width 8 height 8
click at [77, 195] on span "Select an option" at bounding box center [75, 194] width 8 height 8
click at [77, 195] on input "Select an option" at bounding box center [75, 194] width 8 height 8
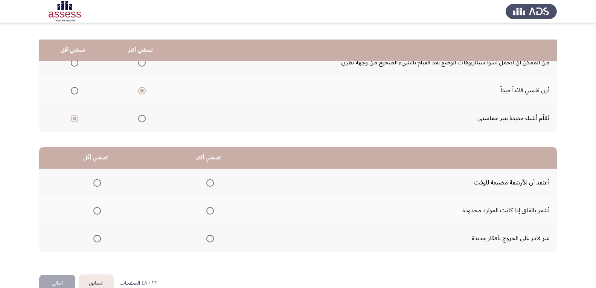
scroll to position [92, 0]
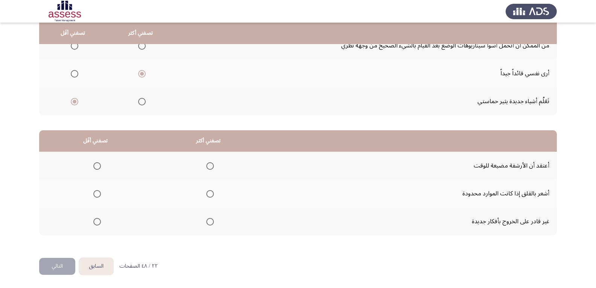
click at [212, 164] on span "Select an option" at bounding box center [210, 166] width 8 height 8
click at [212, 164] on input "Select an option" at bounding box center [210, 166] width 8 height 8
click at [96, 223] on span "Select an option" at bounding box center [97, 222] width 8 height 8
click at [96, 223] on input "Select an option" at bounding box center [97, 222] width 8 height 8
click at [55, 266] on button "التالي" at bounding box center [57, 266] width 36 height 17
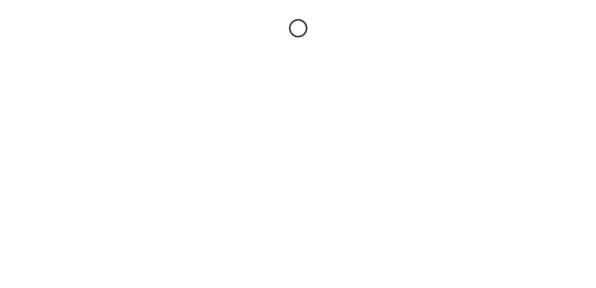
scroll to position [0, 0]
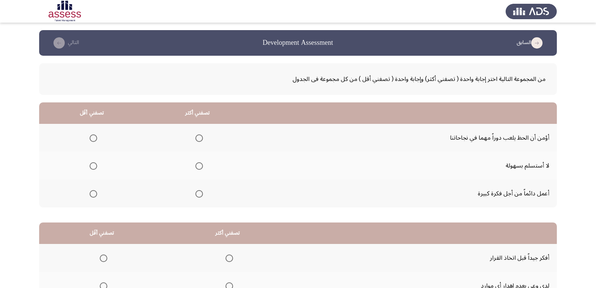
click at [201, 193] on span "Select an option" at bounding box center [199, 194] width 8 height 8
click at [201, 193] on input "Select an option" at bounding box center [199, 194] width 8 height 8
click at [91, 141] on span "Select an option" at bounding box center [94, 138] width 8 height 8
click at [91, 141] on input "Select an option" at bounding box center [94, 138] width 8 height 8
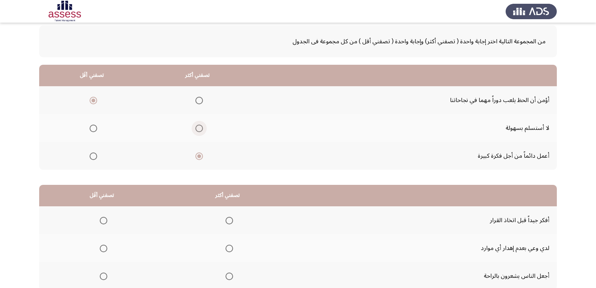
click at [196, 130] on span "Select an option" at bounding box center [199, 129] width 8 height 8
click at [196, 130] on input "Select an option" at bounding box center [199, 129] width 8 height 8
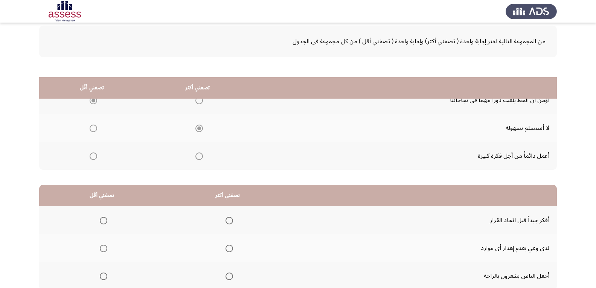
scroll to position [92, 0]
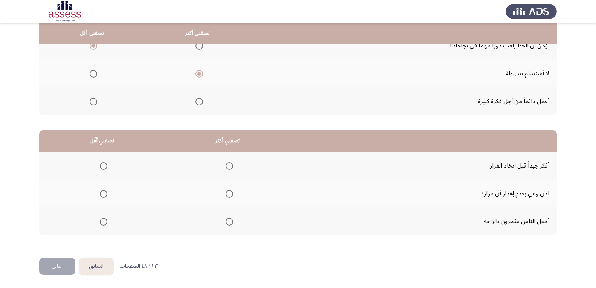
click at [230, 170] on mat-radio-group "Select an option" at bounding box center [227, 165] width 11 height 13
click at [230, 167] on span "Select an option" at bounding box center [229, 166] width 8 height 8
click at [230, 167] on input "Select an option" at bounding box center [229, 166] width 8 height 8
click at [102, 222] on span "Select an option" at bounding box center [104, 222] width 8 height 8
click at [102, 222] on input "Select an option" at bounding box center [104, 222] width 8 height 8
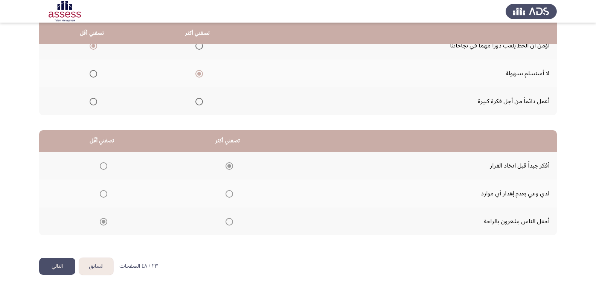
click at [47, 265] on button "التالي" at bounding box center [57, 266] width 36 height 17
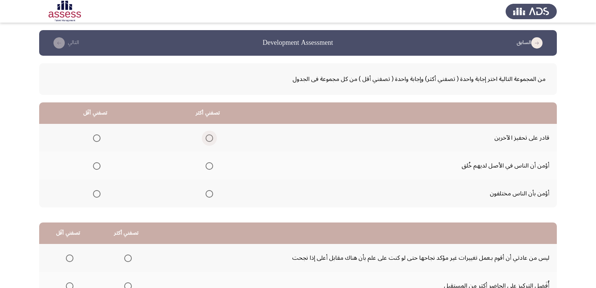
click at [212, 139] on span "Select an option" at bounding box center [210, 138] width 8 height 8
click at [212, 139] on input "Select an option" at bounding box center [210, 138] width 8 height 8
click at [94, 164] on span "Select an option" at bounding box center [97, 166] width 8 height 8
click at [94, 164] on input "Select an option" at bounding box center [97, 166] width 8 height 8
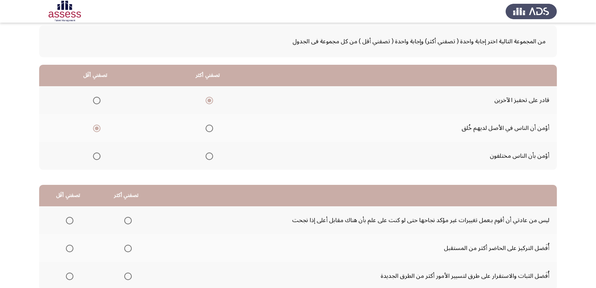
scroll to position [92, 0]
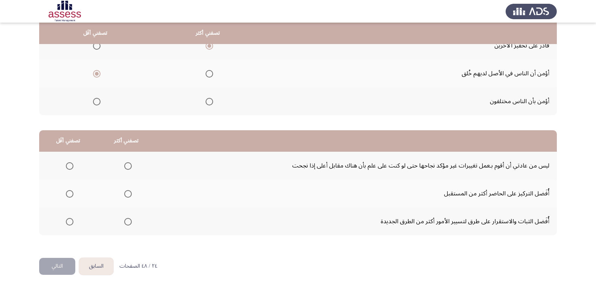
click at [69, 165] on span "Select an option" at bounding box center [70, 166] width 8 height 8
click at [69, 165] on input "Select an option" at bounding box center [70, 166] width 8 height 8
click at [125, 194] on span "Select an option" at bounding box center [128, 194] width 8 height 8
click at [125, 194] on input "Select an option" at bounding box center [128, 194] width 8 height 8
click at [58, 268] on button "التالي" at bounding box center [57, 266] width 36 height 17
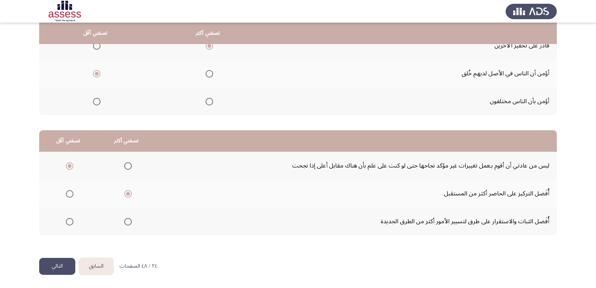
scroll to position [0, 0]
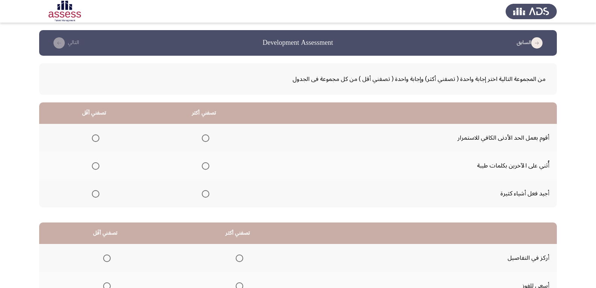
click at [206, 196] on span "Select an option" at bounding box center [206, 194] width 8 height 8
click at [206, 196] on input "Select an option" at bounding box center [206, 194] width 8 height 8
click at [99, 140] on span "Select an option" at bounding box center [96, 138] width 8 height 8
click at [99, 140] on input "Select an option" at bounding box center [96, 138] width 8 height 8
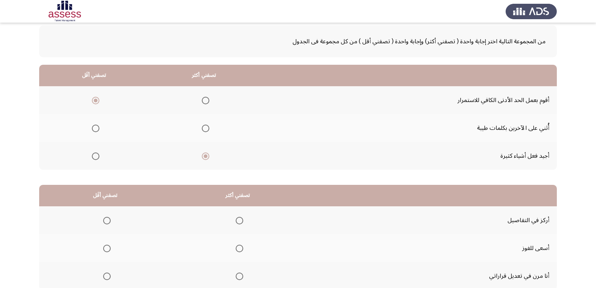
click at [205, 127] on span "Select an option" at bounding box center [206, 129] width 8 height 8
click at [205, 127] on input "Select an option" at bounding box center [206, 129] width 8 height 8
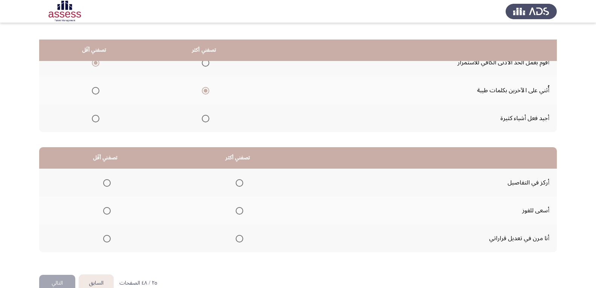
scroll to position [92, 0]
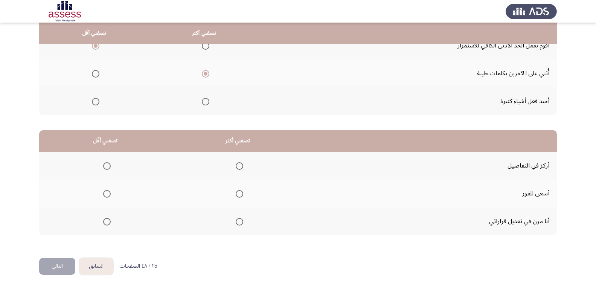
click at [238, 222] on span "Select an option" at bounding box center [240, 222] width 8 height 8
click at [238, 222] on input "Select an option" at bounding box center [240, 222] width 8 height 8
click at [103, 166] on span "Select an option" at bounding box center [107, 166] width 8 height 8
click at [103, 166] on input "Select an option" at bounding box center [107, 166] width 8 height 8
click at [58, 264] on button "التالي" at bounding box center [57, 266] width 36 height 17
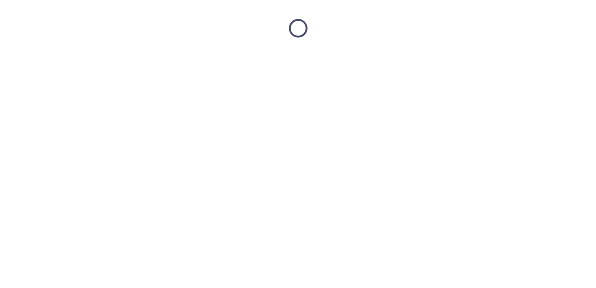
scroll to position [0, 0]
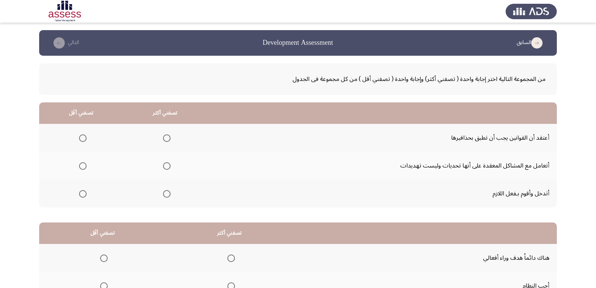
click at [168, 193] on span "Select an option" at bounding box center [167, 194] width 8 height 8
click at [168, 193] on input "Select an option" at bounding box center [167, 194] width 8 height 8
click at [81, 138] on span "Select an option" at bounding box center [83, 138] width 8 height 8
click at [81, 138] on input "Select an option" at bounding box center [83, 138] width 8 height 8
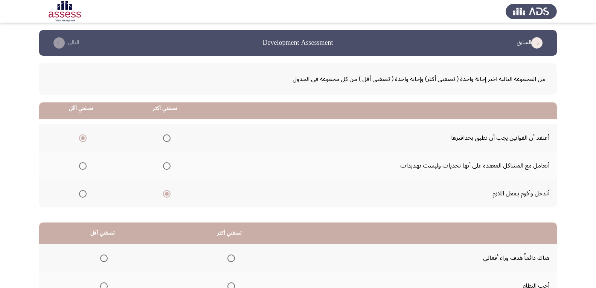
scroll to position [92, 0]
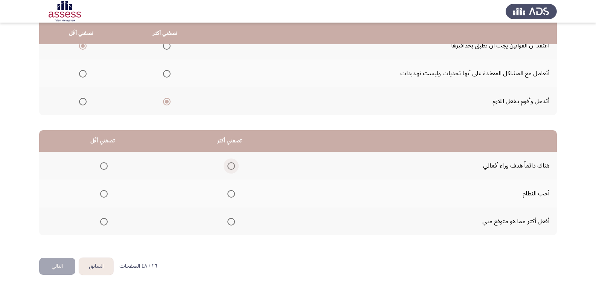
click at [231, 163] on span "Select an option" at bounding box center [231, 166] width 8 height 8
click at [231, 163] on input "Select an option" at bounding box center [231, 166] width 8 height 8
click at [103, 222] on span "Select an option" at bounding box center [104, 222] width 8 height 8
click at [103, 222] on input "Select an option" at bounding box center [104, 222] width 8 height 8
click at [53, 265] on button "التالي" at bounding box center [57, 266] width 36 height 17
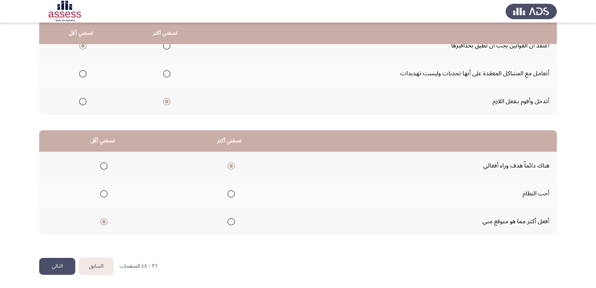
scroll to position [0, 0]
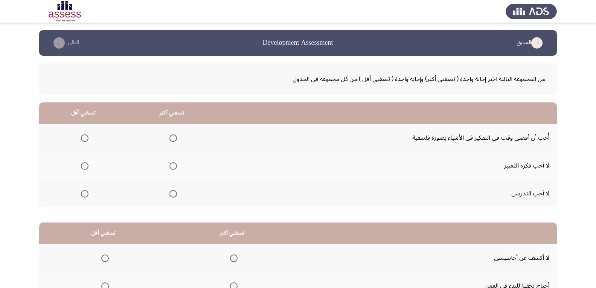
click at [174, 193] on span "Select an option" at bounding box center [173, 194] width 8 height 8
click at [174, 193] on input "Select an option" at bounding box center [173, 194] width 8 height 8
click at [84, 166] on span "Select an option" at bounding box center [85, 166] width 8 height 8
click at [84, 166] on input "Select an option" at bounding box center [85, 166] width 8 height 8
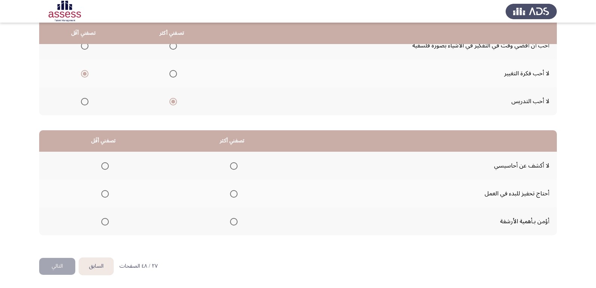
click at [233, 164] on span "Select an option" at bounding box center [234, 166] width 8 height 8
click at [233, 164] on input "Select an option" at bounding box center [234, 166] width 8 height 8
click at [105, 225] on mat-radio-group "Select an option" at bounding box center [103, 221] width 11 height 13
click at [106, 224] on span "Select an option" at bounding box center [105, 222] width 8 height 8
click at [106, 224] on input "Select an option" at bounding box center [105, 222] width 8 height 8
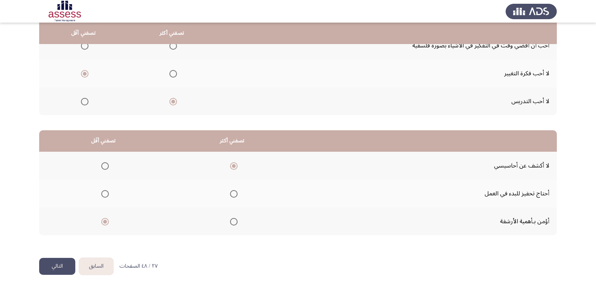
click at [55, 268] on button "التالي" at bounding box center [57, 266] width 36 height 17
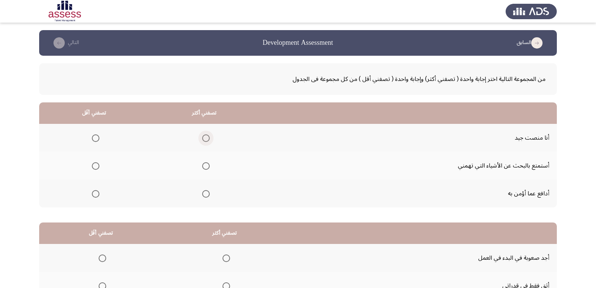
click at [206, 136] on span "Select an option" at bounding box center [206, 138] width 8 height 8
click at [206, 136] on input "Select an option" at bounding box center [206, 138] width 8 height 8
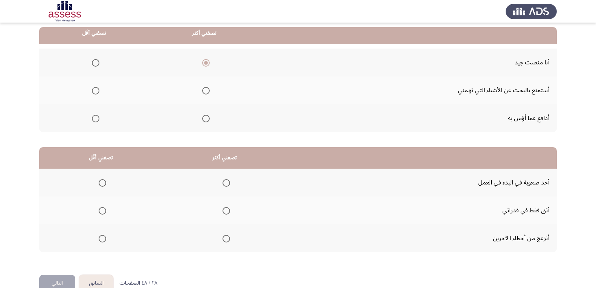
click at [207, 119] on span "Select an option" at bounding box center [206, 119] width 8 height 8
click at [207, 119] on input "Select an option" at bounding box center [206, 119] width 8 height 8
click at [95, 90] on span "Select an option" at bounding box center [96, 91] width 8 height 8
click at [95, 90] on input "Select an option" at bounding box center [96, 91] width 8 height 8
click at [96, 63] on span "Select an option" at bounding box center [96, 63] width 8 height 8
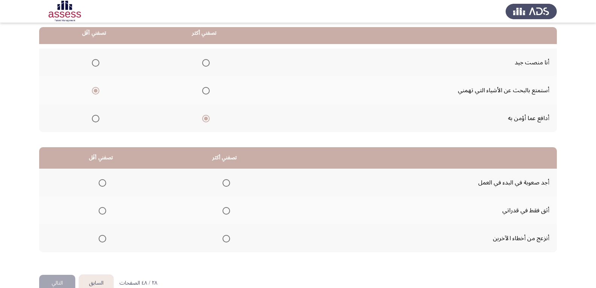
click at [96, 63] on input "Select an option" at bounding box center [96, 63] width 8 height 8
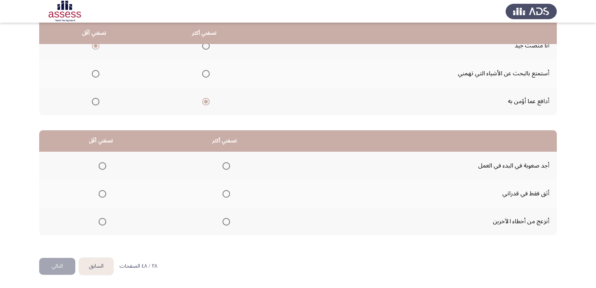
scroll to position [55, 0]
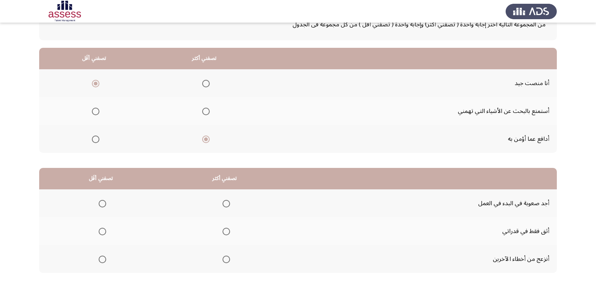
click at [97, 113] on span "Select an option" at bounding box center [96, 112] width 8 height 8
click at [97, 113] on input "Select an option" at bounding box center [96, 112] width 8 height 8
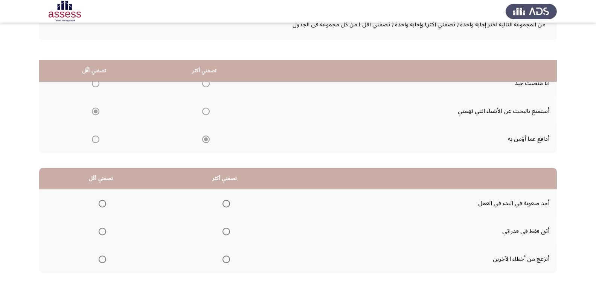
scroll to position [92, 0]
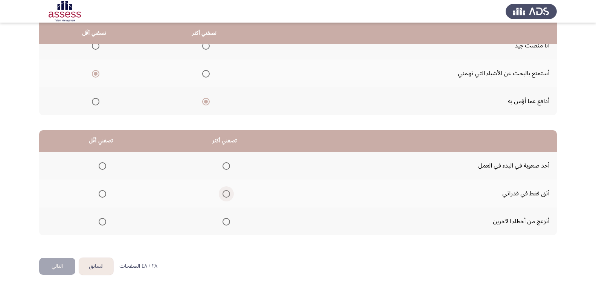
click at [224, 195] on span "Select an option" at bounding box center [226, 194] width 8 height 8
click at [224, 195] on input "Select an option" at bounding box center [226, 194] width 8 height 8
click at [103, 165] on span "Select an option" at bounding box center [103, 166] width 8 height 8
click at [103, 165] on input "Select an option" at bounding box center [103, 166] width 8 height 8
click at [62, 263] on button "التالي" at bounding box center [57, 266] width 36 height 17
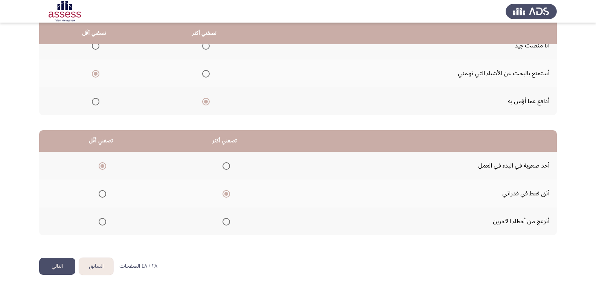
scroll to position [0, 0]
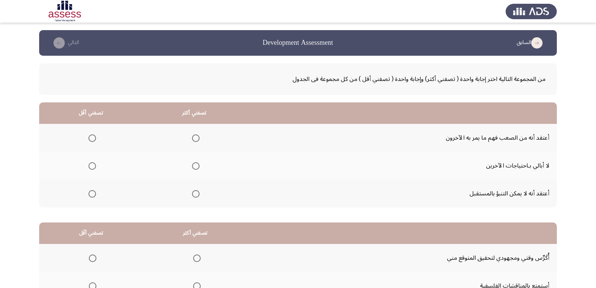
click at [87, 193] on label "Select an option" at bounding box center [90, 194] width 11 height 8
click at [88, 193] on input "Select an option" at bounding box center [92, 194] width 8 height 8
click at [198, 138] on span "Select an option" at bounding box center [196, 138] width 8 height 8
click at [198, 138] on input "Select an option" at bounding box center [196, 138] width 8 height 8
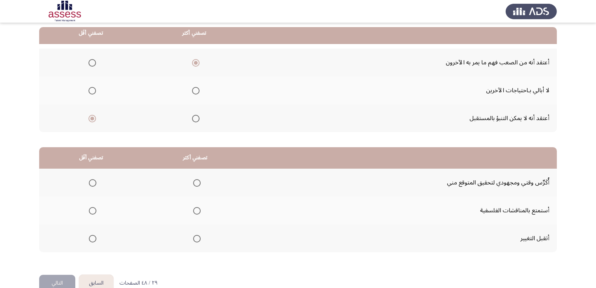
scroll to position [92, 0]
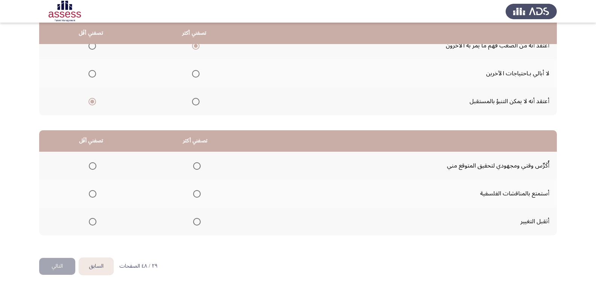
click at [195, 224] on span "Select an option" at bounding box center [197, 222] width 8 height 8
click at [195, 224] on input "Select an option" at bounding box center [197, 222] width 8 height 8
click at [92, 193] on span "Select an option" at bounding box center [93, 194] width 8 height 8
click at [92, 193] on input "Select an option" at bounding box center [93, 194] width 8 height 8
click at [92, 167] on span "Select an option" at bounding box center [93, 166] width 8 height 8
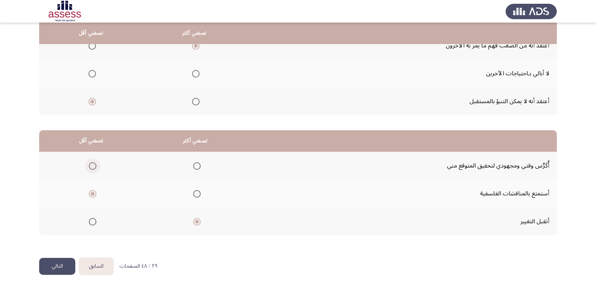
click at [92, 167] on input "Select an option" at bounding box center [93, 166] width 8 height 8
click at [65, 264] on button "التالي" at bounding box center [57, 266] width 36 height 17
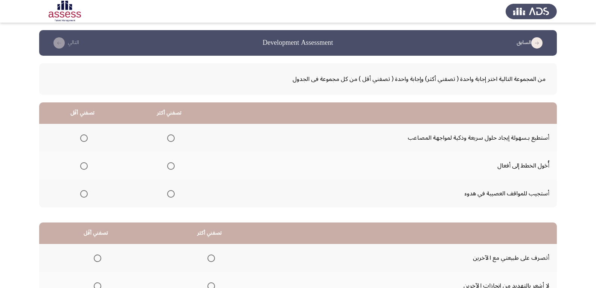
click at [170, 139] on span "Select an option" at bounding box center [171, 138] width 8 height 8
click at [170, 139] on input "Select an option" at bounding box center [171, 138] width 8 height 8
click at [76, 168] on th at bounding box center [82, 166] width 87 height 28
click at [80, 167] on span "Select an option" at bounding box center [84, 166] width 8 height 8
click at [80, 167] on input "Select an option" at bounding box center [84, 166] width 8 height 8
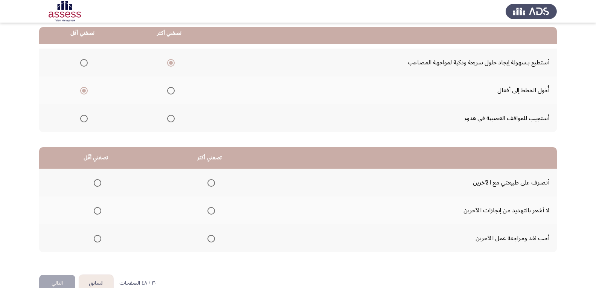
scroll to position [92, 0]
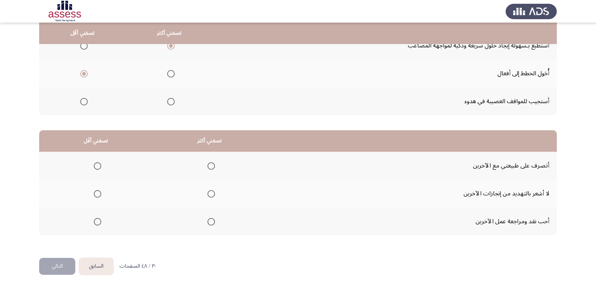
click at [214, 165] on span "Select an option" at bounding box center [211, 166] width 8 height 8
click at [214, 165] on input "Select an option" at bounding box center [211, 166] width 8 height 8
click at [101, 193] on span "Select an option" at bounding box center [98, 194] width 8 height 8
click at [101, 193] on input "Select an option" at bounding box center [98, 194] width 8 height 8
click at [56, 264] on button "التالي" at bounding box center [57, 266] width 36 height 17
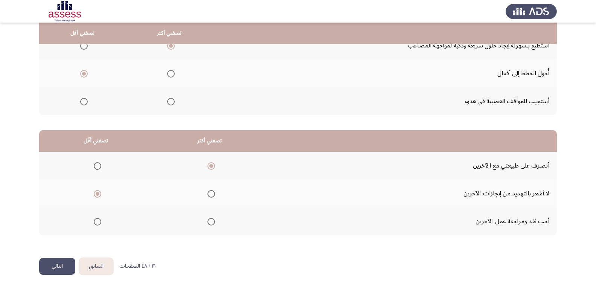
scroll to position [0, 0]
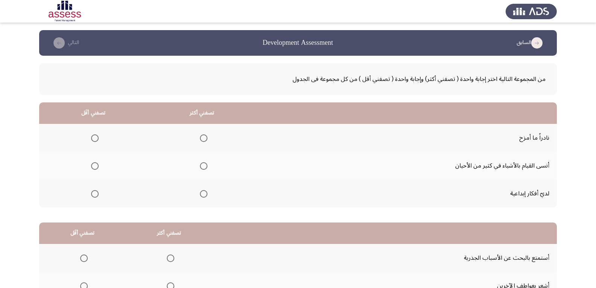
click at [201, 195] on span "Select an option" at bounding box center [204, 194] width 8 height 8
click at [201, 195] on input "Select an option" at bounding box center [204, 194] width 8 height 8
click at [93, 167] on span "Select an option" at bounding box center [95, 166] width 8 height 8
click at [93, 167] on input "Select an option" at bounding box center [95, 166] width 8 height 8
click at [96, 139] on span "Select an option" at bounding box center [95, 138] width 8 height 8
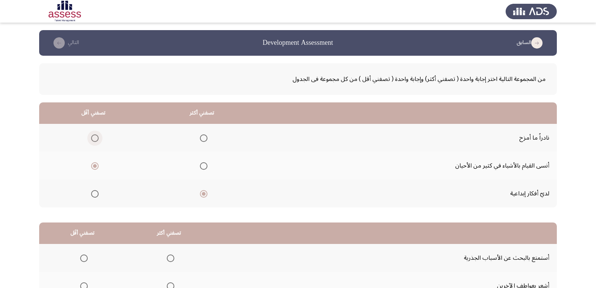
click at [96, 139] on input "Select an option" at bounding box center [95, 138] width 8 height 8
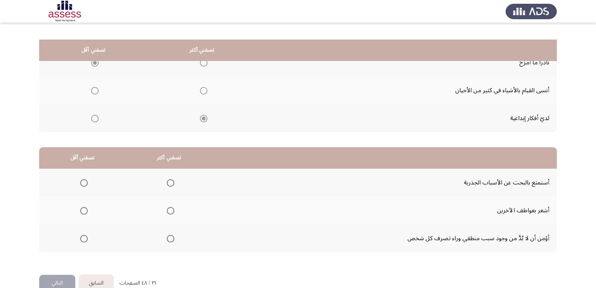
scroll to position [92, 0]
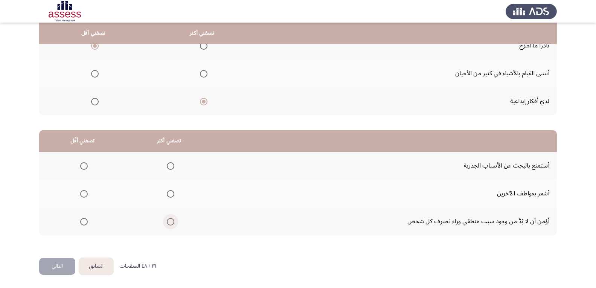
click at [171, 225] on span "Select an option" at bounding box center [171, 222] width 8 height 8
click at [171, 225] on input "Select an option" at bounding box center [171, 222] width 8 height 8
click at [86, 166] on span "Select an option" at bounding box center [84, 166] width 8 height 8
click at [86, 166] on input "Select an option" at bounding box center [84, 166] width 8 height 8
click at [62, 269] on button "التالي" at bounding box center [57, 266] width 36 height 17
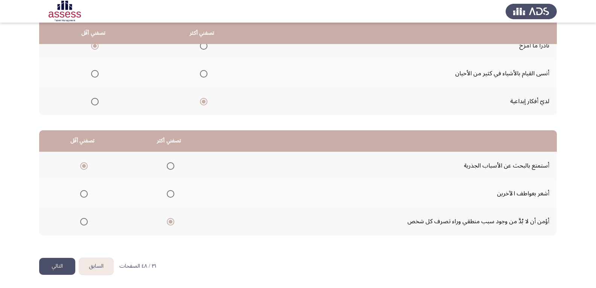
scroll to position [0, 0]
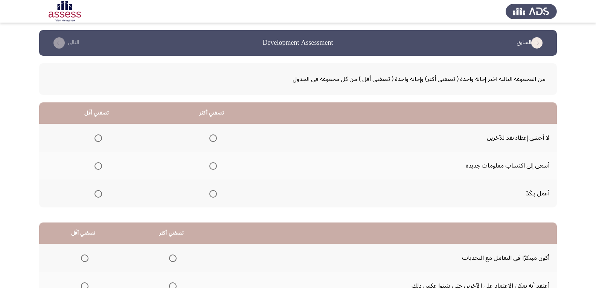
click at [211, 166] on span "Select an option" at bounding box center [213, 166] width 8 height 8
click at [211, 166] on input "Select an option" at bounding box center [213, 166] width 8 height 8
click at [99, 140] on span "Select an option" at bounding box center [98, 138] width 8 height 8
click at [99, 140] on input "Select an option" at bounding box center [98, 138] width 8 height 8
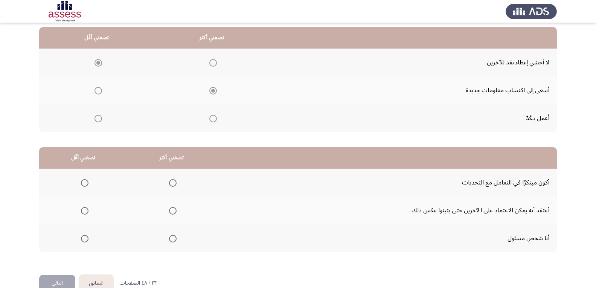
scroll to position [92, 0]
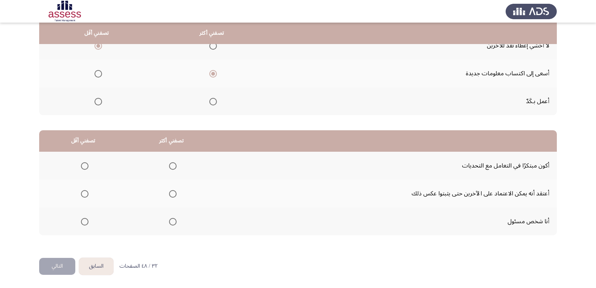
click at [175, 167] on span "Select an option" at bounding box center [173, 166] width 8 height 8
click at [175, 167] on input "Select an option" at bounding box center [173, 166] width 8 height 8
click at [85, 197] on span "Select an option" at bounding box center [85, 194] width 8 height 8
click at [85, 197] on input "Select an option" at bounding box center [85, 194] width 8 height 8
click at [57, 265] on button "التالي" at bounding box center [57, 266] width 36 height 17
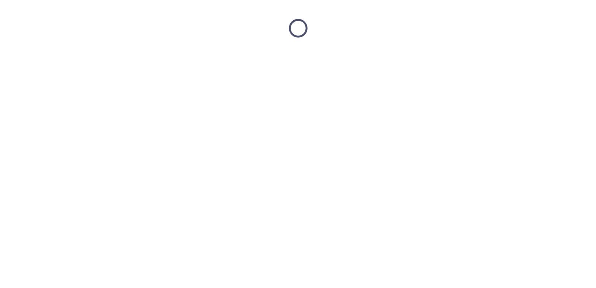
scroll to position [0, 0]
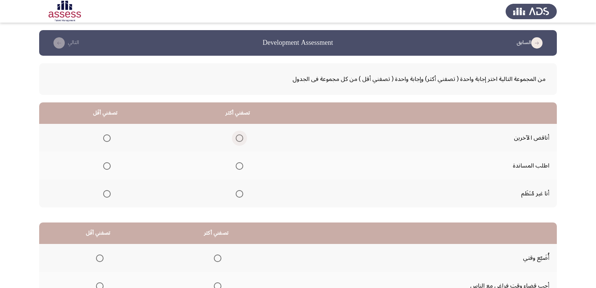
click at [241, 139] on span "Select an option" at bounding box center [240, 138] width 8 height 8
click at [241, 139] on input "Select an option" at bounding box center [240, 138] width 8 height 8
click at [105, 168] on span "Select an option" at bounding box center [107, 166] width 8 height 8
click at [105, 168] on input "Select an option" at bounding box center [107, 166] width 8 height 8
click at [105, 195] on span "Select an option" at bounding box center [107, 194] width 8 height 8
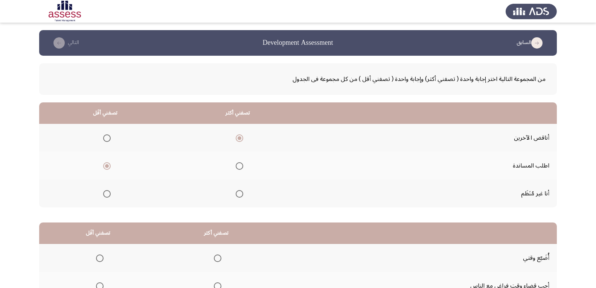
click at [105, 195] on input "Select an option" at bounding box center [107, 194] width 8 height 8
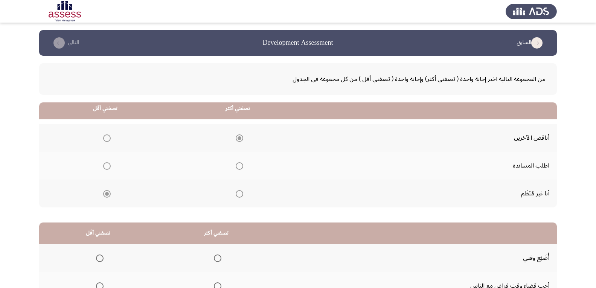
scroll to position [92, 0]
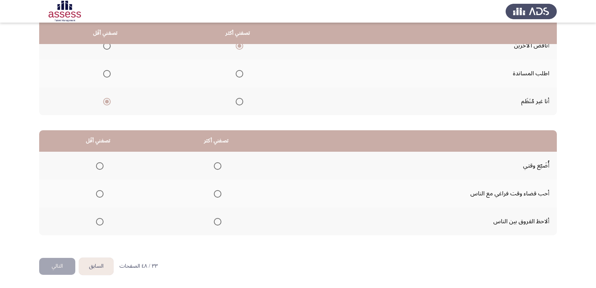
click at [218, 195] on span "Select an option" at bounding box center [218, 194] width 8 height 8
click at [218, 195] on input "Select an option" at bounding box center [218, 194] width 8 height 8
click at [101, 223] on span "Select an option" at bounding box center [100, 222] width 8 height 8
click at [101, 223] on input "Select an option" at bounding box center [100, 222] width 8 height 8
click at [58, 265] on button "التالي" at bounding box center [57, 266] width 36 height 17
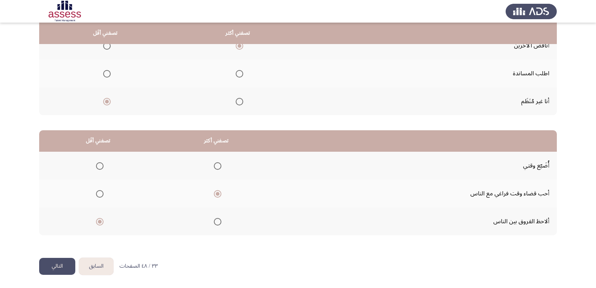
scroll to position [0, 0]
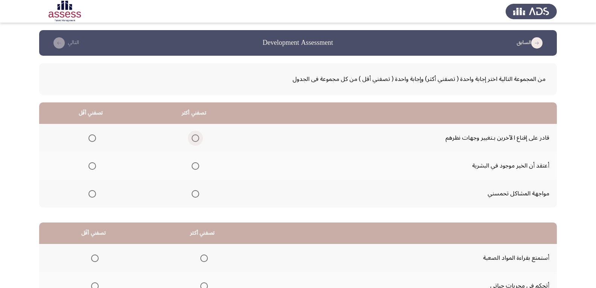
click at [196, 137] on span "Select an option" at bounding box center [196, 138] width 8 height 8
click at [196, 137] on input "Select an option" at bounding box center [196, 138] width 8 height 8
click at [93, 165] on span "Select an option" at bounding box center [92, 166] width 8 height 8
click at [93, 165] on input "Select an option" at bounding box center [92, 166] width 8 height 8
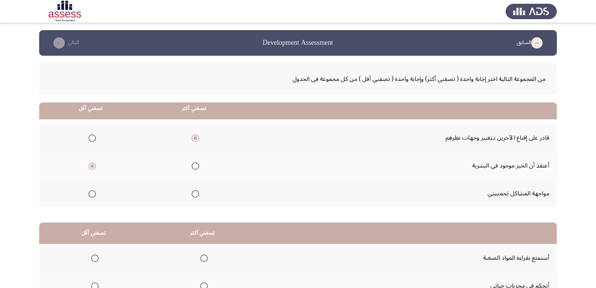
scroll to position [92, 0]
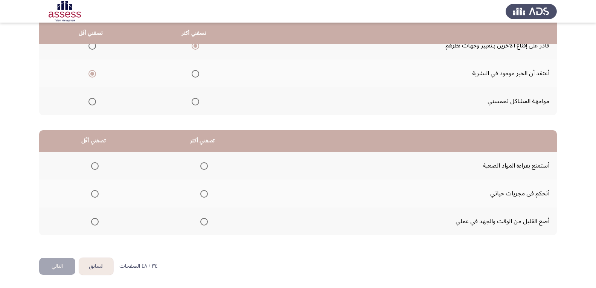
click at [204, 193] on span "Select an option" at bounding box center [204, 194] width 8 height 8
click at [204, 193] on input "Select an option" at bounding box center [204, 194] width 8 height 8
click at [95, 222] on span "Select an option" at bounding box center [95, 222] width 8 height 8
click at [95, 222] on input "Select an option" at bounding box center [95, 222] width 8 height 8
click at [66, 264] on button "التالي" at bounding box center [57, 266] width 36 height 17
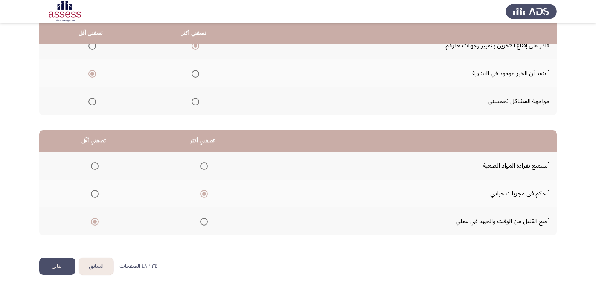
scroll to position [0, 0]
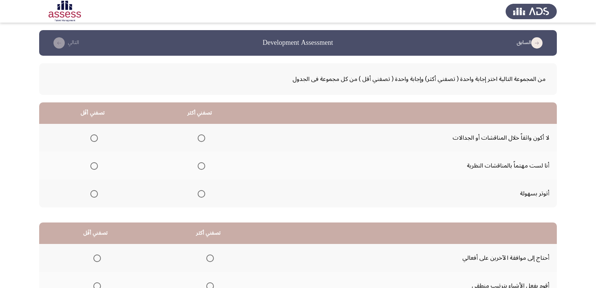
click at [95, 193] on span "Select an option" at bounding box center [94, 194] width 8 height 8
click at [95, 193] on input "Select an option" at bounding box center [94, 194] width 8 height 8
click at [203, 166] on span "Select an option" at bounding box center [202, 166] width 8 height 8
click at [203, 166] on input "Select an option" at bounding box center [202, 166] width 8 height 8
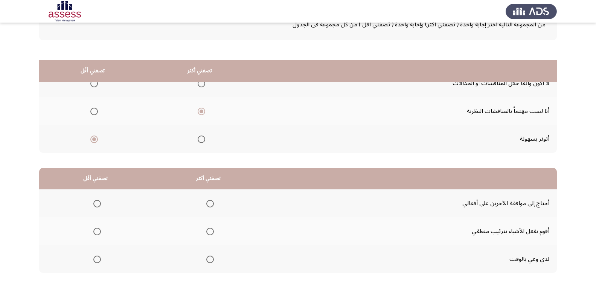
scroll to position [92, 0]
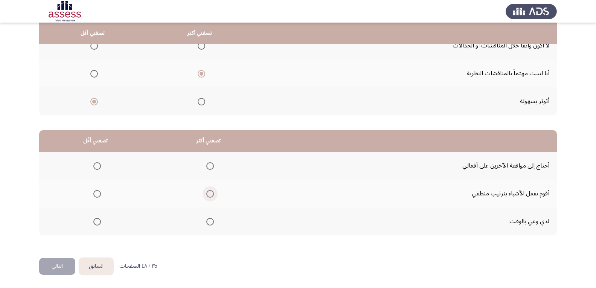
click at [214, 192] on span "Select an option" at bounding box center [210, 194] width 8 height 8
click at [214, 192] on input "Select an option" at bounding box center [210, 194] width 8 height 8
click at [99, 167] on span "Select an option" at bounding box center [97, 166] width 8 height 8
click at [99, 167] on input "Select an option" at bounding box center [97, 166] width 8 height 8
click at [66, 266] on button "التالي" at bounding box center [57, 266] width 36 height 17
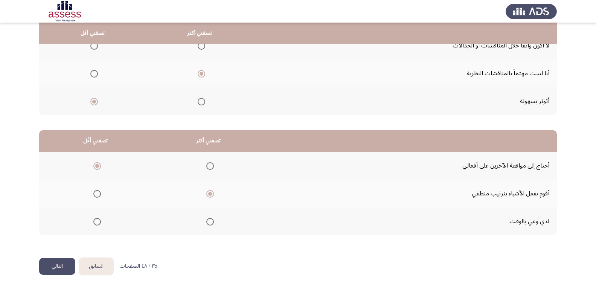
scroll to position [0, 0]
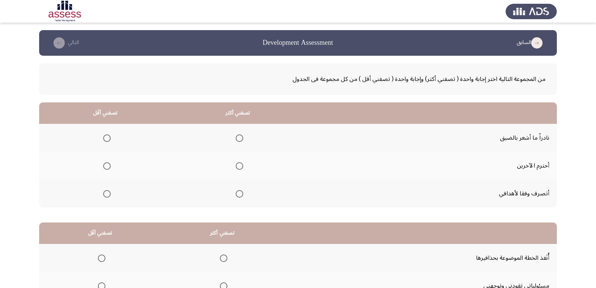
click at [236, 132] on mat-radio-group "Select an option" at bounding box center [238, 137] width 11 height 13
click at [244, 138] on th at bounding box center [238, 138] width 132 height 28
click at [239, 193] on span "Select an option" at bounding box center [240, 194] width 8 height 8
click at [239, 193] on input "Select an option" at bounding box center [240, 194] width 8 height 8
click at [108, 139] on span "Select an option" at bounding box center [107, 138] width 8 height 8
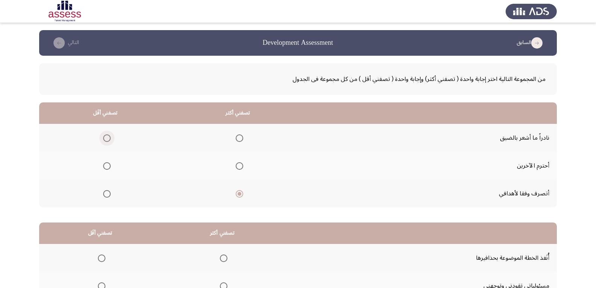
click at [108, 139] on input "Select an option" at bounding box center [107, 138] width 8 height 8
click at [107, 138] on span "Select an option" at bounding box center [107, 138] width 4 height 4
click at [107, 138] on input "Select an option" at bounding box center [107, 138] width 8 height 8
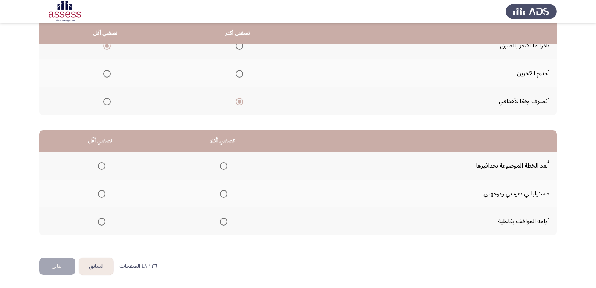
click at [220, 218] on span "Select an option" at bounding box center [224, 222] width 8 height 8
click at [220, 218] on input "Select an option" at bounding box center [224, 222] width 8 height 8
click at [101, 165] on span "Select an option" at bounding box center [102, 166] width 8 height 8
click at [101, 165] on input "Select an option" at bounding box center [102, 166] width 8 height 8
click at [61, 271] on button "التالي" at bounding box center [57, 266] width 36 height 17
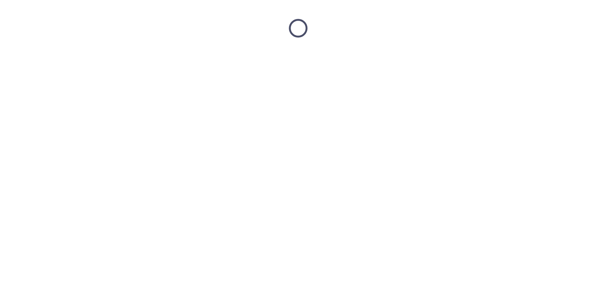
scroll to position [0, 0]
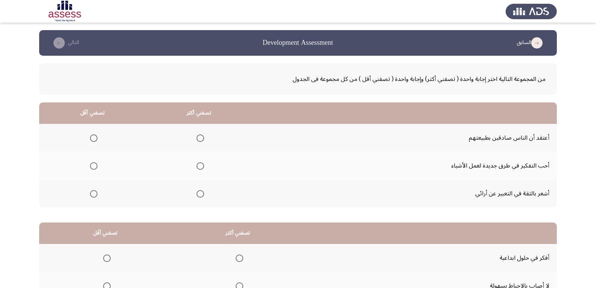
click at [205, 164] on th at bounding box center [199, 166] width 107 height 28
click at [202, 166] on span "Select an option" at bounding box center [200, 166] width 8 height 8
click at [202, 166] on input "Select an option" at bounding box center [200, 166] width 8 height 8
click at [93, 139] on span "Select an option" at bounding box center [94, 138] width 8 height 8
click at [93, 139] on input "Select an option" at bounding box center [94, 138] width 8 height 8
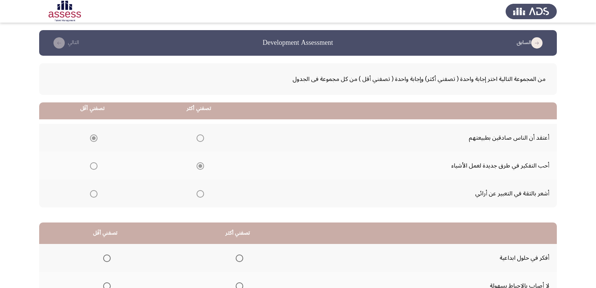
scroll to position [92, 0]
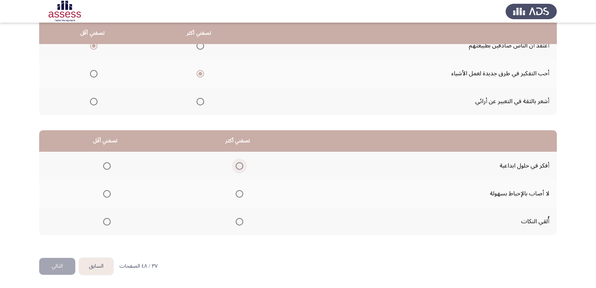
click at [241, 167] on span "Select an option" at bounding box center [240, 166] width 8 height 8
click at [241, 167] on input "Select an option" at bounding box center [240, 166] width 8 height 8
click at [107, 192] on span "Select an option" at bounding box center [107, 194] width 8 height 8
click at [107, 192] on input "Select an option" at bounding box center [107, 194] width 8 height 8
click at [64, 265] on button "التالي" at bounding box center [57, 266] width 36 height 17
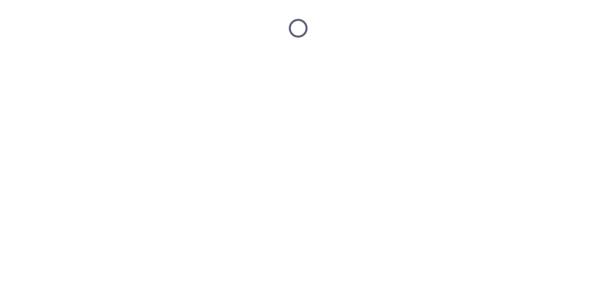
scroll to position [0, 0]
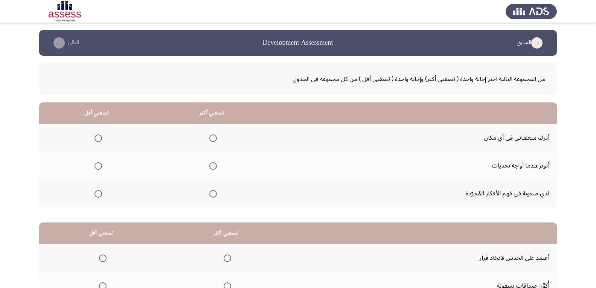
click at [97, 136] on span "Select an option" at bounding box center [98, 138] width 8 height 8
click at [97, 136] on input "Select an option" at bounding box center [98, 138] width 8 height 8
click at [214, 192] on span "Select an option" at bounding box center [213, 194] width 8 height 8
click at [213, 193] on span "Select an option" at bounding box center [213, 194] width 8 height 8
click at [213, 193] on input "Select an option" at bounding box center [213, 194] width 8 height 8
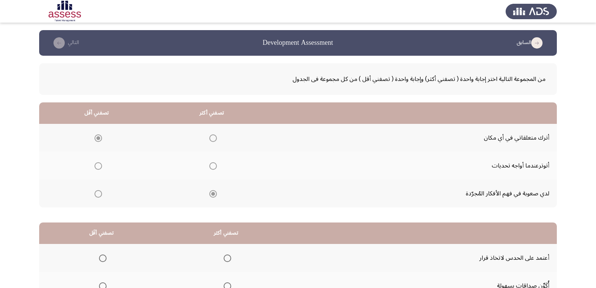
scroll to position [75, 0]
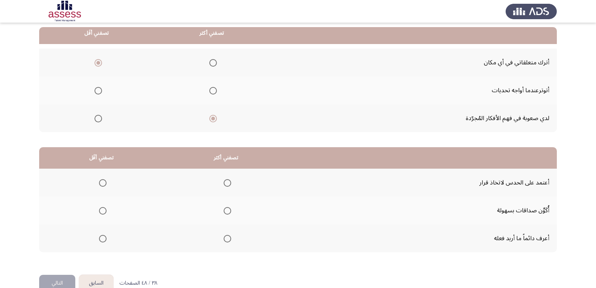
click at [228, 238] on span "Select an option" at bounding box center [228, 239] width 8 height 8
click at [228, 238] on input "Select an option" at bounding box center [228, 239] width 8 height 8
click at [101, 182] on span "Select an option" at bounding box center [103, 183] width 8 height 8
click at [103, 183] on span "Select an option" at bounding box center [103, 183] width 0 height 0
click at [104, 183] on input "Select an option" at bounding box center [103, 183] width 8 height 8
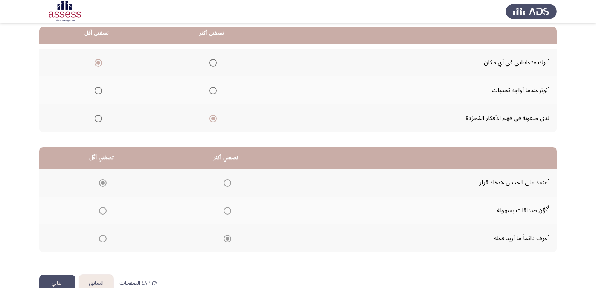
scroll to position [92, 0]
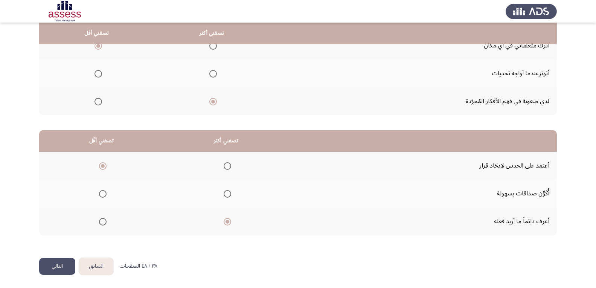
click at [59, 265] on button "التالي" at bounding box center [57, 266] width 36 height 17
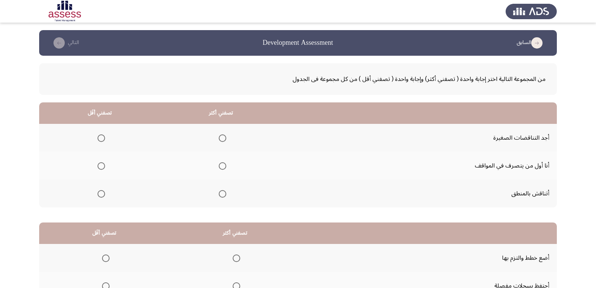
click at [223, 137] on span "Select an option" at bounding box center [223, 138] width 8 height 8
click at [223, 137] on input "Select an option" at bounding box center [223, 138] width 8 height 8
click at [100, 193] on span "Select an option" at bounding box center [101, 194] width 8 height 8
click at [100, 193] on input "Select an option" at bounding box center [101, 194] width 8 height 8
click at [223, 193] on span "Select an option" at bounding box center [223, 194] width 8 height 8
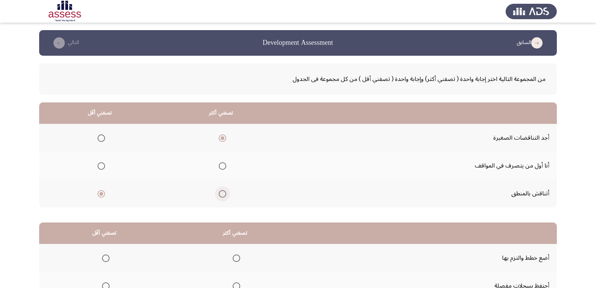
click at [223, 193] on input "Select an option" at bounding box center [223, 194] width 8 height 8
click at [98, 137] on span "Select an option" at bounding box center [101, 138] width 8 height 8
click at [98, 137] on input "Select an option" at bounding box center [101, 138] width 8 height 8
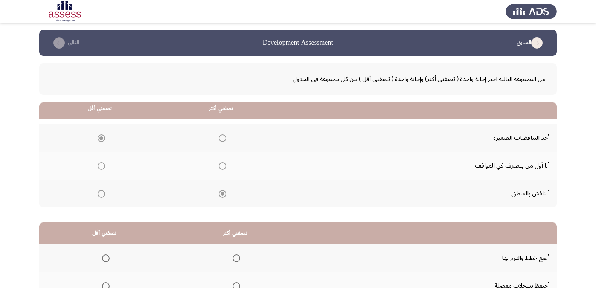
scroll to position [92, 0]
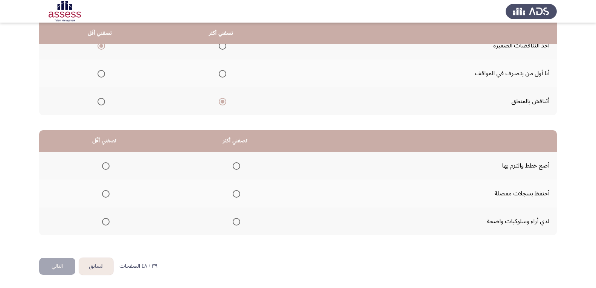
click at [239, 223] on span "Select an option" at bounding box center [237, 222] width 8 height 8
click at [239, 223] on input "Select an option" at bounding box center [237, 222] width 8 height 8
click at [104, 193] on span "Select an option" at bounding box center [106, 194] width 8 height 8
click at [104, 193] on input "Select an option" at bounding box center [106, 194] width 8 height 8
click at [63, 264] on button "التالي" at bounding box center [57, 266] width 36 height 17
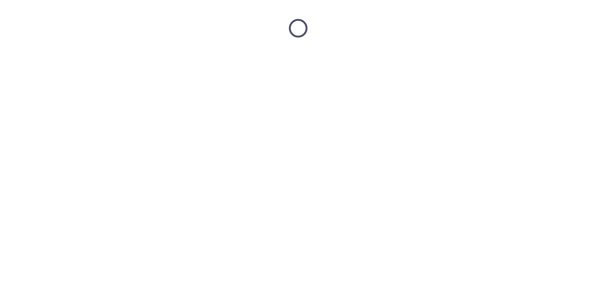
scroll to position [0, 0]
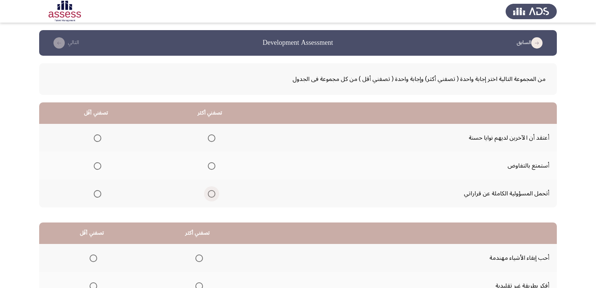
click at [213, 195] on span "Select an option" at bounding box center [212, 194] width 8 height 8
click at [213, 195] on input "Select an option" at bounding box center [212, 194] width 8 height 8
click at [98, 139] on span "Select an option" at bounding box center [98, 138] width 8 height 8
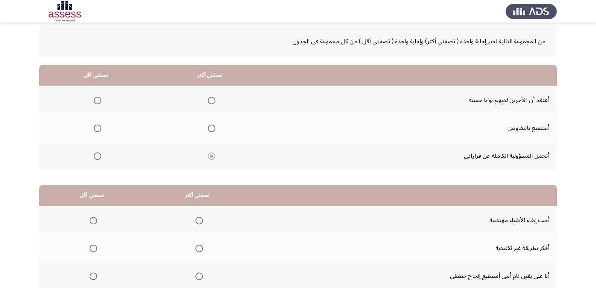
scroll to position [92, 0]
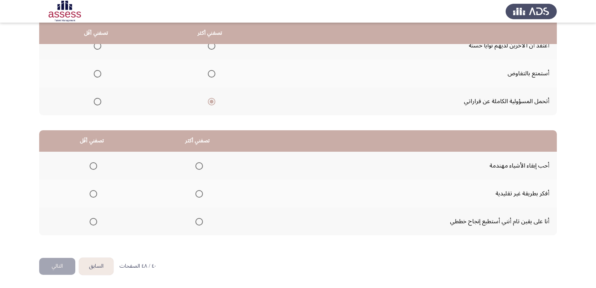
click at [99, 47] on span "Select an option" at bounding box center [98, 46] width 8 height 8
click at [99, 47] on input "Select an option" at bounding box center [98, 46] width 8 height 8
click at [198, 192] on span "Select an option" at bounding box center [199, 194] width 8 height 8
click at [198, 192] on input "Select an option" at bounding box center [199, 194] width 8 height 8
click at [88, 165] on label "Select an option" at bounding box center [92, 166] width 11 height 8
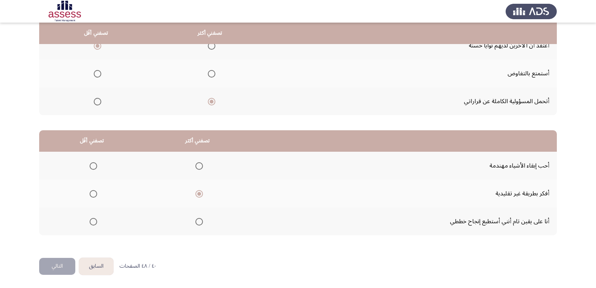
click at [90, 165] on input "Select an option" at bounding box center [94, 166] width 8 height 8
click at [69, 264] on button "التالي" at bounding box center [57, 266] width 36 height 17
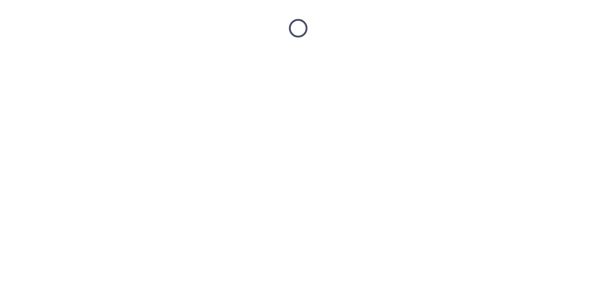
scroll to position [0, 0]
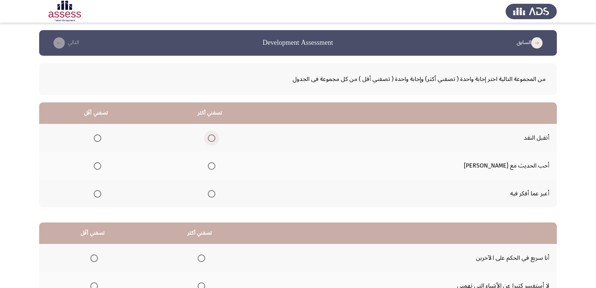
click at [215, 137] on span "Select an option" at bounding box center [212, 138] width 8 height 8
click at [215, 137] on input "Select an option" at bounding box center [212, 138] width 8 height 8
click at [101, 165] on span "Select an option" at bounding box center [98, 166] width 8 height 8
click at [101, 165] on input "Select an option" at bounding box center [98, 166] width 8 height 8
click at [101, 195] on span "Select an option" at bounding box center [98, 194] width 8 height 8
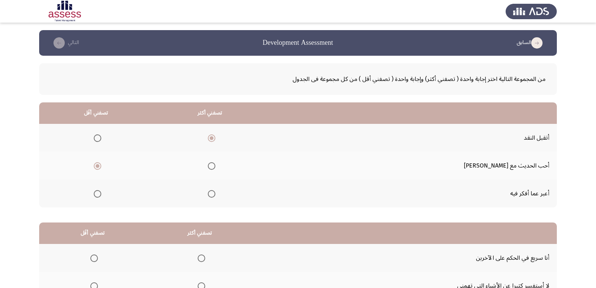
click at [101, 195] on input "Select an option" at bounding box center [98, 194] width 8 height 8
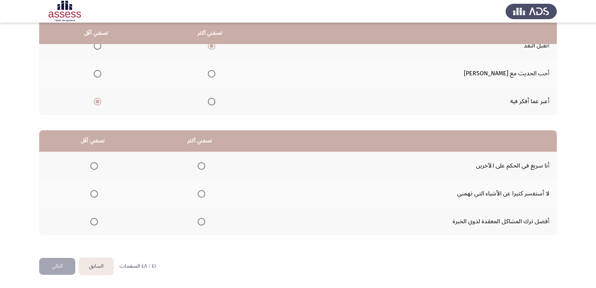
click at [202, 165] on span "Select an option" at bounding box center [202, 166] width 8 height 8
click at [202, 165] on input "Select an option" at bounding box center [202, 166] width 8 height 8
click at [95, 222] on span "Select an option" at bounding box center [94, 222] width 8 height 8
click at [93, 193] on span "Select an option" at bounding box center [94, 194] width 8 height 8
click at [93, 193] on input "Select an option" at bounding box center [94, 194] width 8 height 8
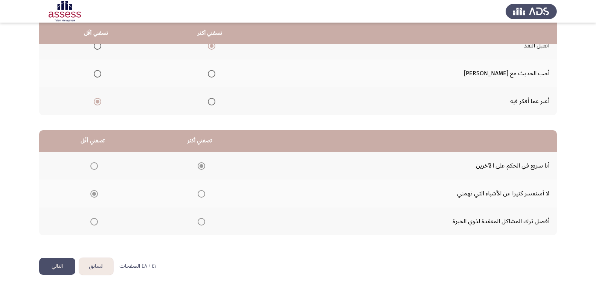
click at [53, 270] on button "التالي" at bounding box center [57, 266] width 36 height 17
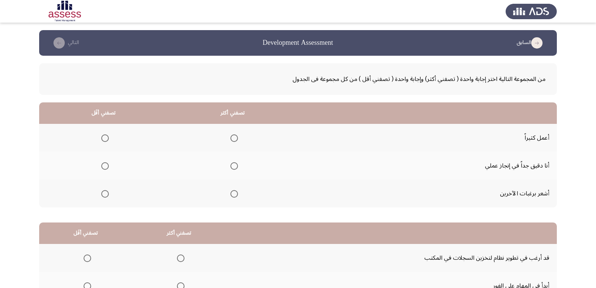
click at [233, 165] on span "Select an option" at bounding box center [234, 166] width 8 height 8
click at [233, 165] on input "Select an option" at bounding box center [234, 166] width 8 height 8
click at [104, 192] on span "Select an option" at bounding box center [105, 194] width 8 height 8
click at [104, 192] on input "Select an option" at bounding box center [105, 194] width 8 height 8
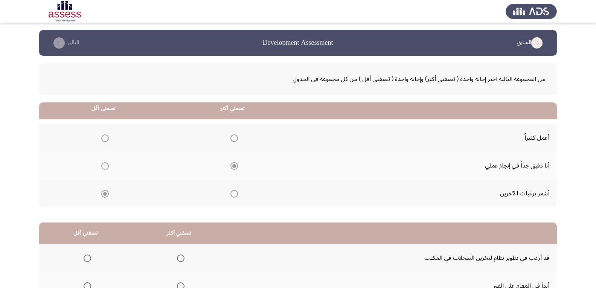
scroll to position [92, 0]
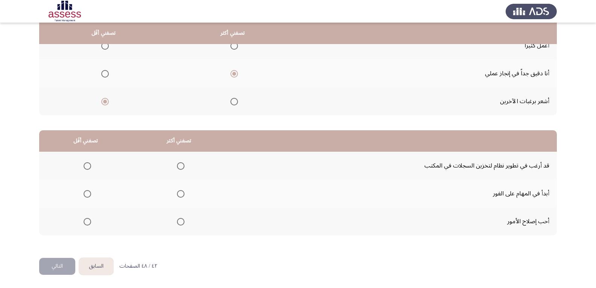
click at [181, 221] on span "Select an option" at bounding box center [181, 222] width 8 height 8
click at [181, 221] on input "Select an option" at bounding box center [181, 222] width 8 height 8
click at [85, 194] on span "Select an option" at bounding box center [88, 194] width 8 height 8
click at [85, 194] on input "Select an option" at bounding box center [88, 194] width 8 height 8
click at [90, 169] on span "Select an option" at bounding box center [88, 166] width 8 height 8
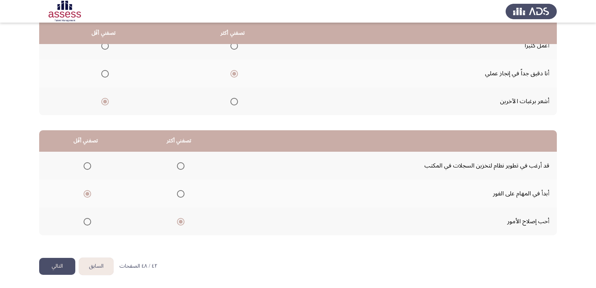
click at [90, 169] on input "Select an option" at bounding box center [88, 166] width 8 height 8
click at [66, 264] on button "التالي" at bounding box center [57, 266] width 36 height 17
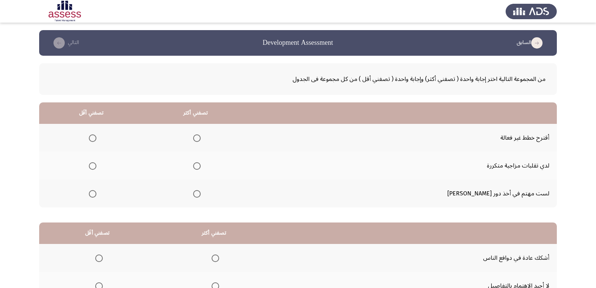
click at [201, 139] on span "Select an option" at bounding box center [197, 138] width 8 height 8
click at [201, 139] on input "Select an option" at bounding box center [197, 138] width 8 height 8
click at [96, 167] on span "Select an option" at bounding box center [93, 166] width 8 height 8
click at [96, 167] on input "Select an option" at bounding box center [93, 166] width 8 height 8
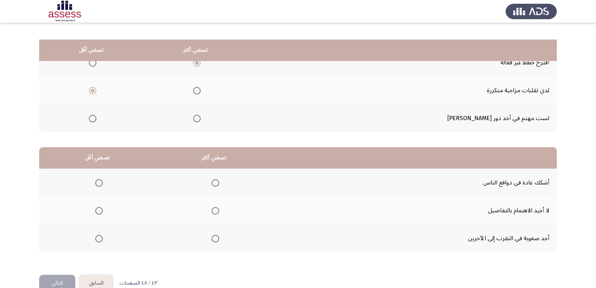
scroll to position [92, 0]
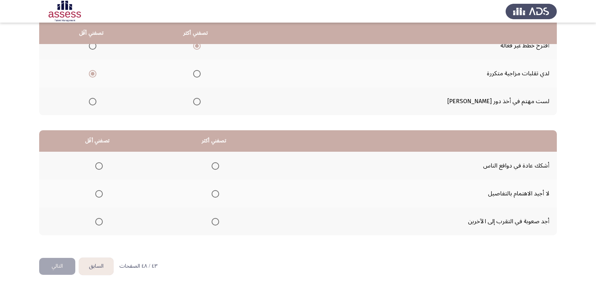
click at [214, 219] on span "Select an option" at bounding box center [216, 222] width 8 height 8
click at [214, 219] on input "Select an option" at bounding box center [216, 222] width 8 height 8
click at [94, 195] on label "Select an option" at bounding box center [97, 194] width 11 height 8
click at [95, 195] on input "Select an option" at bounding box center [99, 194] width 8 height 8
click at [65, 267] on button "التالي" at bounding box center [57, 266] width 36 height 17
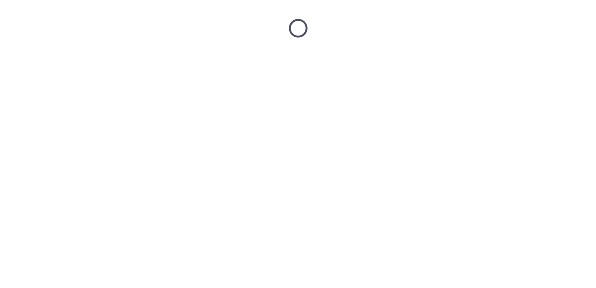
scroll to position [0, 0]
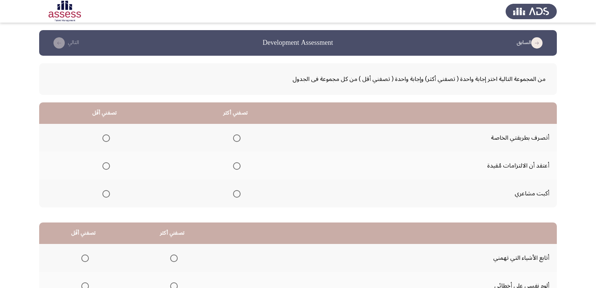
click at [237, 138] on span "Select an option" at bounding box center [237, 138] width 0 height 0
click at [239, 138] on input "Select an option" at bounding box center [237, 138] width 8 height 8
click at [108, 167] on span "Select an option" at bounding box center [106, 166] width 8 height 8
click at [108, 167] on input "Select an option" at bounding box center [106, 166] width 8 height 8
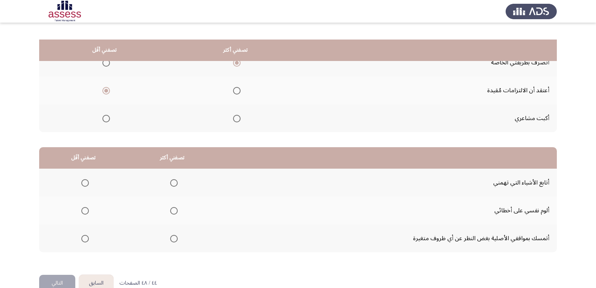
scroll to position [92, 0]
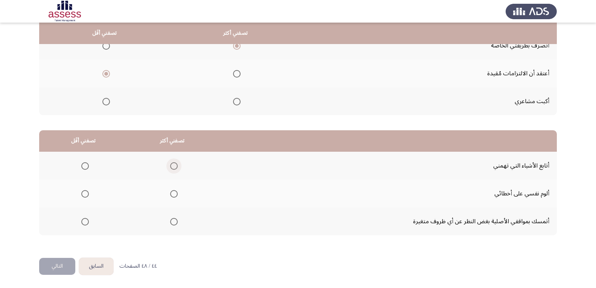
click at [174, 169] on span "Select an option" at bounding box center [174, 166] width 8 height 8
click at [174, 169] on input "Select an option" at bounding box center [174, 166] width 8 height 8
click at [84, 193] on span "Select an option" at bounding box center [85, 194] width 8 height 8
click at [84, 193] on input "Select an option" at bounding box center [85, 194] width 8 height 8
click at [59, 264] on button "التالي" at bounding box center [57, 266] width 36 height 17
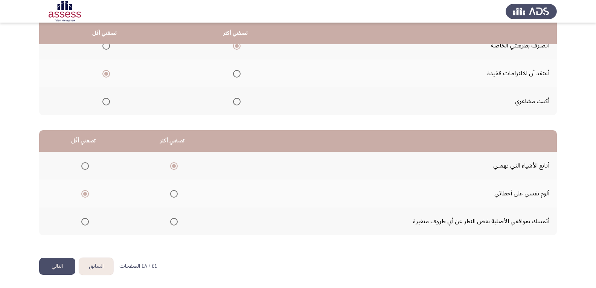
scroll to position [0, 0]
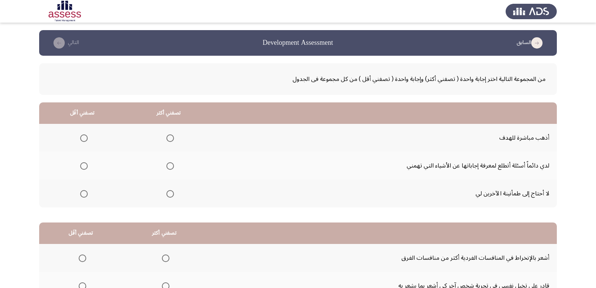
click at [167, 139] on label "Select an option" at bounding box center [168, 138] width 11 height 8
click at [167, 139] on input "Select an option" at bounding box center [170, 138] width 8 height 8
click at [85, 165] on span "Select an option" at bounding box center [84, 166] width 8 height 8
click at [85, 165] on input "Select an option" at bounding box center [84, 166] width 8 height 8
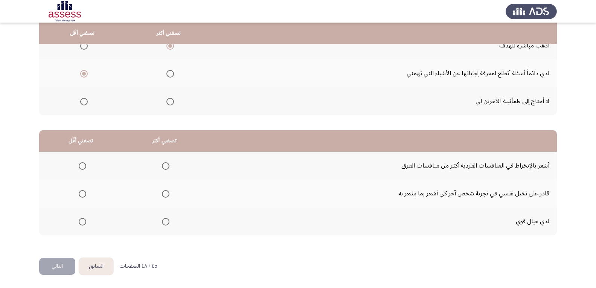
click at [82, 102] on span "Select an option" at bounding box center [84, 102] width 8 height 8
click at [82, 102] on input "Select an option" at bounding box center [84, 102] width 8 height 8
click at [165, 165] on span "Select an option" at bounding box center [166, 166] width 8 height 8
click at [165, 165] on input "Select an option" at bounding box center [166, 166] width 8 height 8
click at [81, 196] on span "Select an option" at bounding box center [83, 194] width 8 height 8
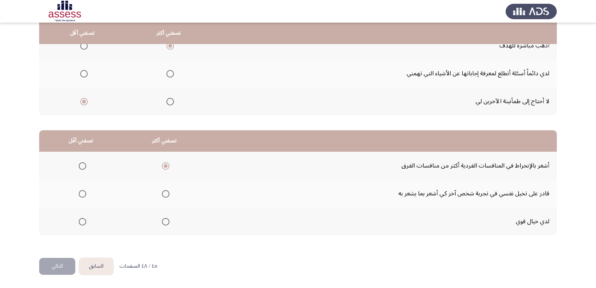
click at [81, 196] on input "Select an option" at bounding box center [83, 194] width 8 height 8
click at [165, 222] on span "Select an option" at bounding box center [166, 222] width 8 height 8
click at [165, 222] on input "Select an option" at bounding box center [166, 222] width 8 height 8
click at [82, 166] on span "Select an option" at bounding box center [83, 166] width 8 height 8
click at [82, 166] on input "Select an option" at bounding box center [83, 166] width 8 height 8
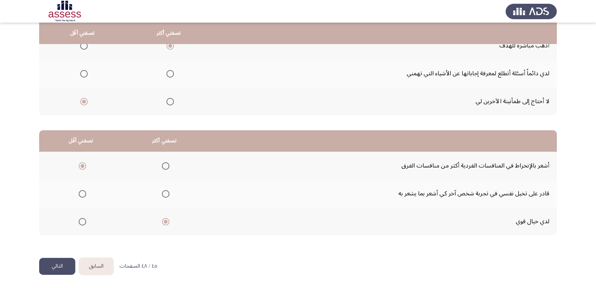
click at [57, 265] on button "التالي" at bounding box center [57, 266] width 36 height 17
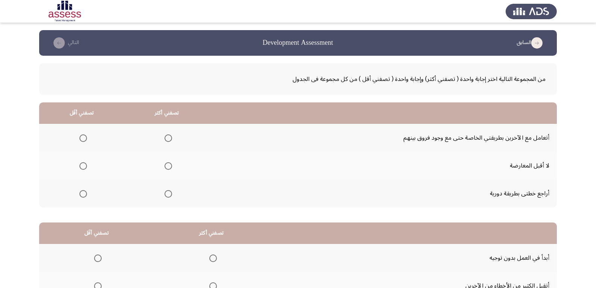
click at [171, 137] on span "Select an option" at bounding box center [168, 138] width 8 height 8
click at [171, 137] on input "Select an option" at bounding box center [168, 138] width 8 height 8
click at [84, 168] on span "Select an option" at bounding box center [83, 166] width 8 height 8
click at [83, 165] on span "Select an option" at bounding box center [83, 166] width 8 height 8
click at [83, 165] on input "Select an option" at bounding box center [83, 166] width 8 height 8
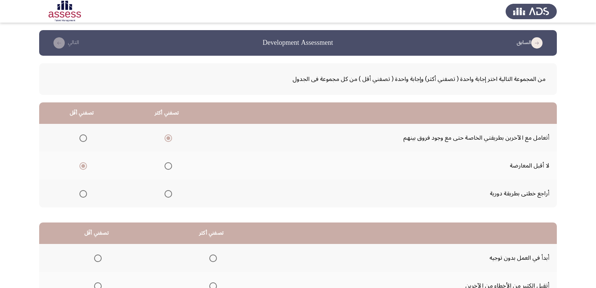
scroll to position [92, 0]
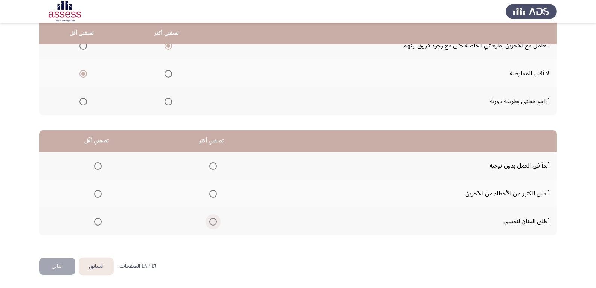
click at [212, 223] on span "Select an option" at bounding box center [213, 222] width 8 height 8
click at [212, 223] on input "Select an option" at bounding box center [213, 222] width 8 height 8
click at [97, 194] on span "Select an option" at bounding box center [98, 194] width 8 height 8
click at [97, 194] on input "Select an option" at bounding box center [98, 194] width 8 height 8
click at [63, 268] on button "التالي" at bounding box center [57, 266] width 36 height 17
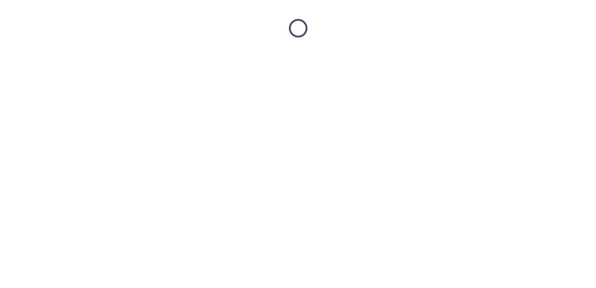
scroll to position [0, 0]
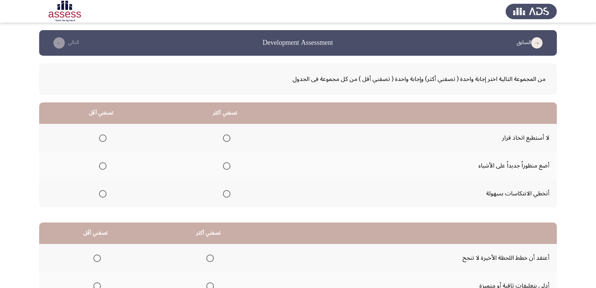
click at [224, 167] on span "Select an option" at bounding box center [227, 166] width 8 height 8
click at [224, 167] on input "Select an option" at bounding box center [227, 166] width 8 height 8
click at [103, 134] on span "Select an option" at bounding box center [103, 138] width 8 height 8
click at [103, 134] on input "Select an option" at bounding box center [103, 138] width 8 height 8
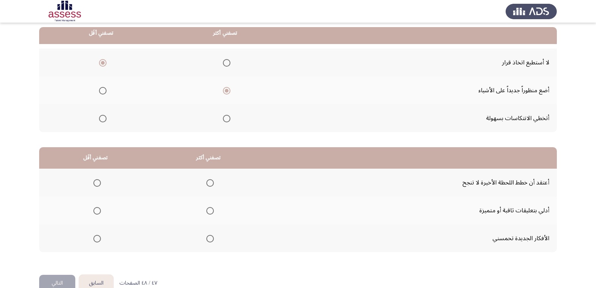
scroll to position [92, 0]
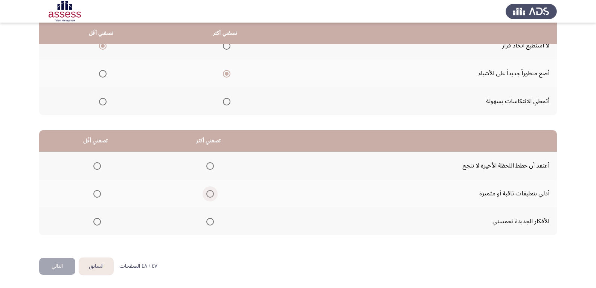
click at [207, 192] on span "Select an option" at bounding box center [210, 194] width 8 height 8
click at [207, 192] on input "Select an option" at bounding box center [210, 194] width 8 height 8
click at [96, 169] on span "Select an option" at bounding box center [97, 166] width 8 height 8
click at [96, 169] on input "Select an option" at bounding box center [97, 166] width 8 height 8
click at [64, 265] on button "التالي" at bounding box center [57, 266] width 36 height 17
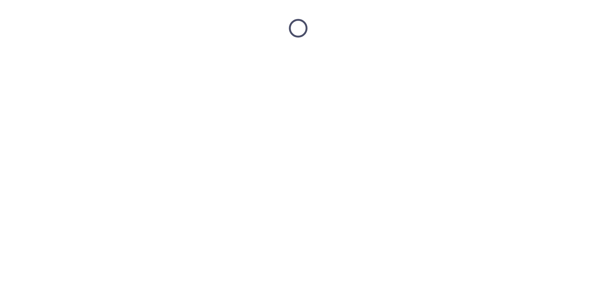
scroll to position [0, 0]
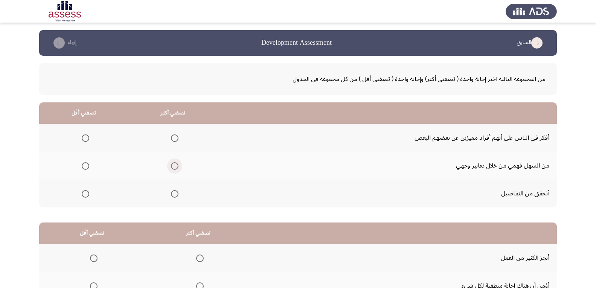
click at [171, 166] on label "Select an option" at bounding box center [173, 166] width 11 height 8
click at [171, 166] on input "Select an option" at bounding box center [175, 166] width 8 height 8
click at [85, 139] on span "Select an option" at bounding box center [86, 138] width 8 height 8
click at [85, 139] on input "Select an option" at bounding box center [86, 138] width 8 height 8
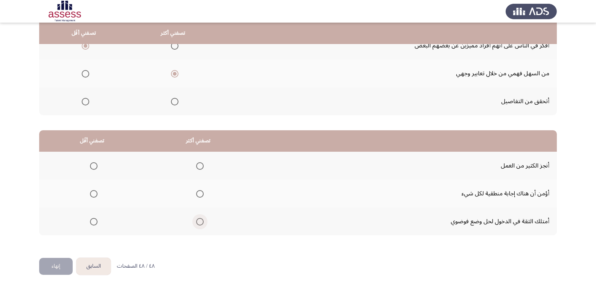
click at [199, 222] on span "Select an option" at bounding box center [200, 222] width 8 height 8
click at [199, 222] on input "Select an option" at bounding box center [200, 222] width 8 height 8
click at [92, 195] on span "Select an option" at bounding box center [94, 194] width 8 height 8
click at [92, 195] on input "Select an option" at bounding box center [94, 194] width 8 height 8
click at [61, 261] on button "إنهاء" at bounding box center [55, 266] width 33 height 17
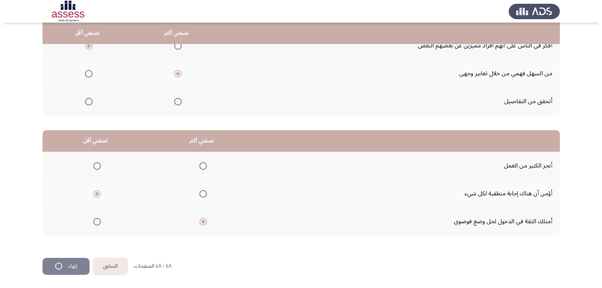
scroll to position [0, 0]
